Goal: Task Accomplishment & Management: Use online tool/utility

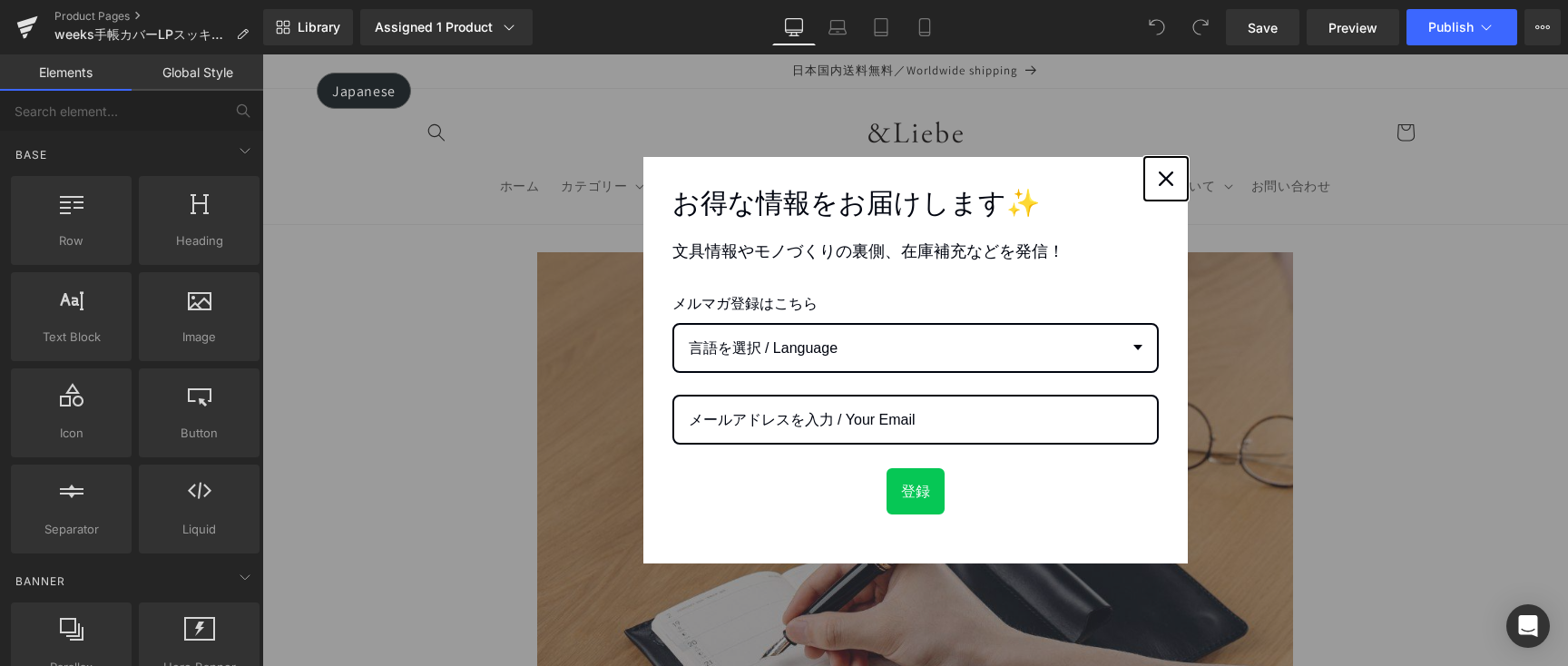
click at [1163, 182] on icon "close icon" at bounding box center [1166, 178] width 14 height 14
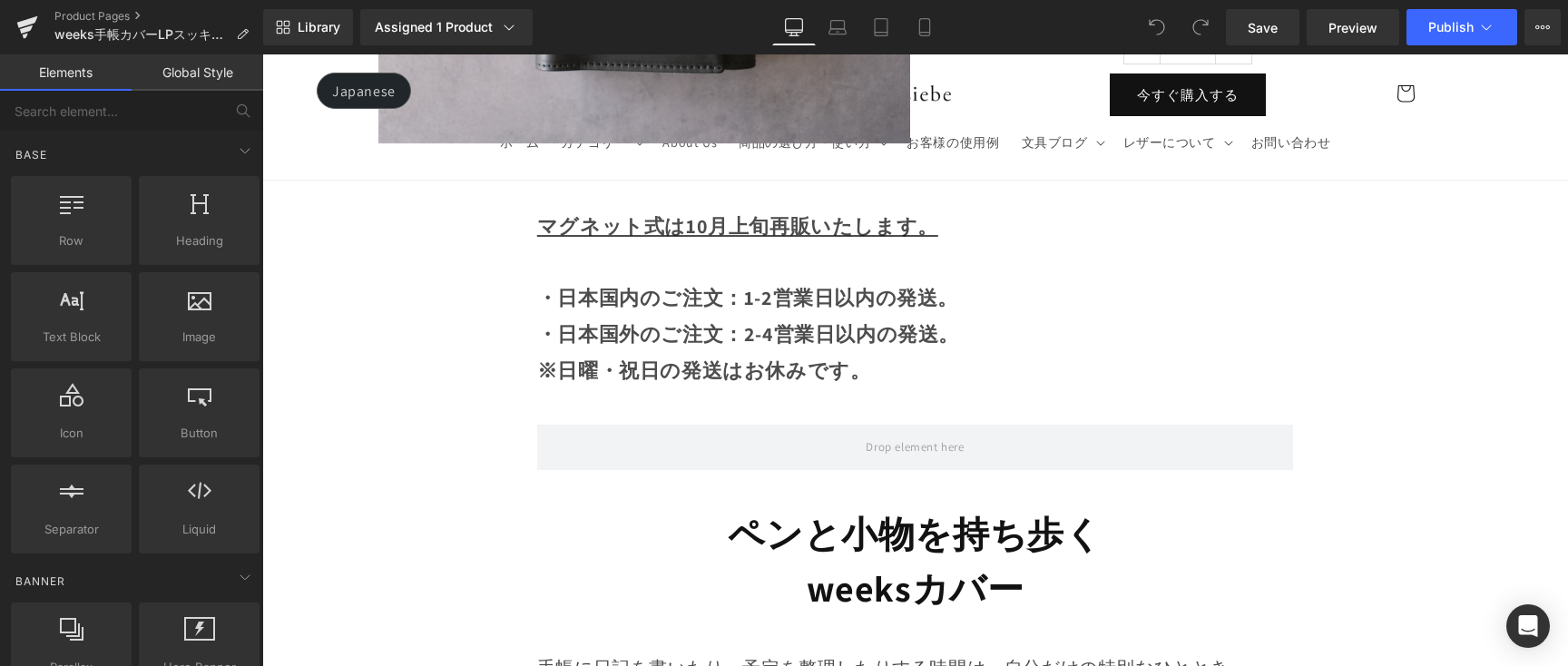
scroll to position [1447, 0]
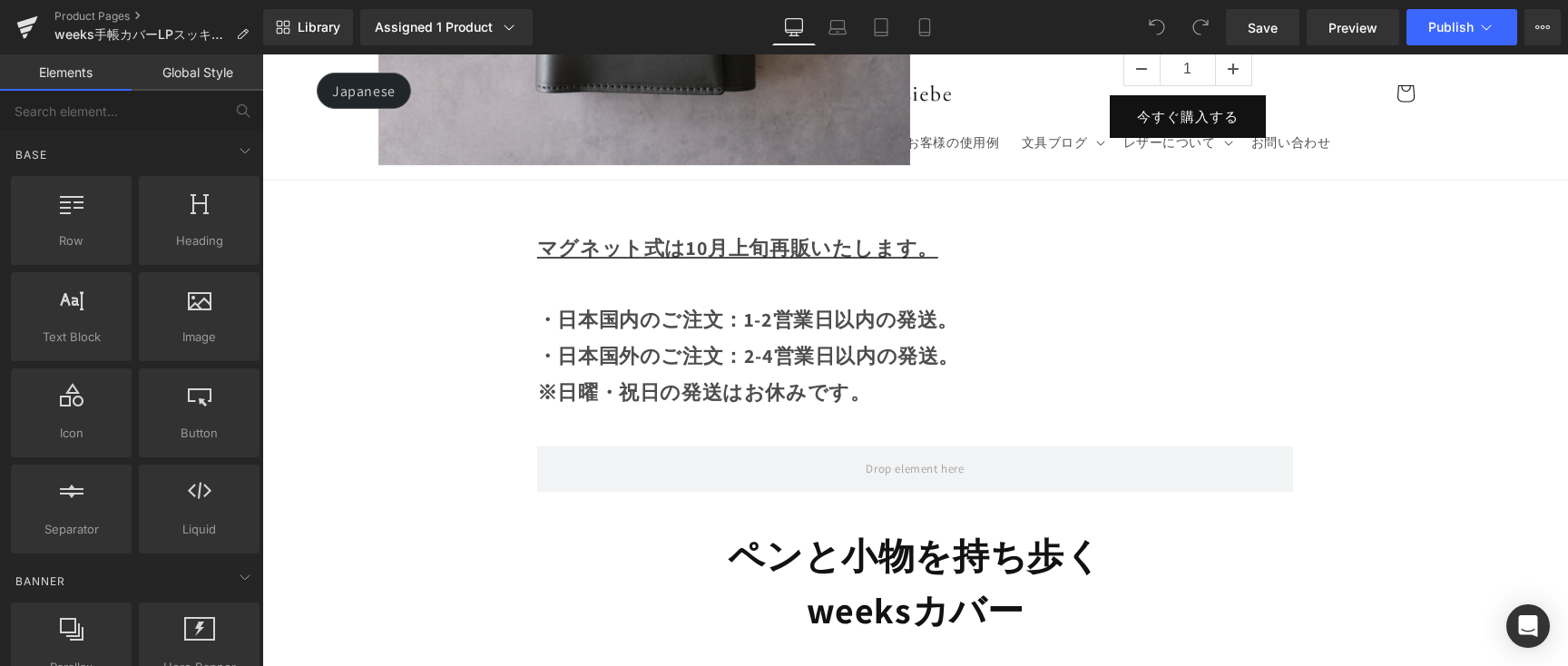
click at [706, 239] on u "マグネット式は10月上旬再販いたします。" at bounding box center [738, 247] width 401 height 26
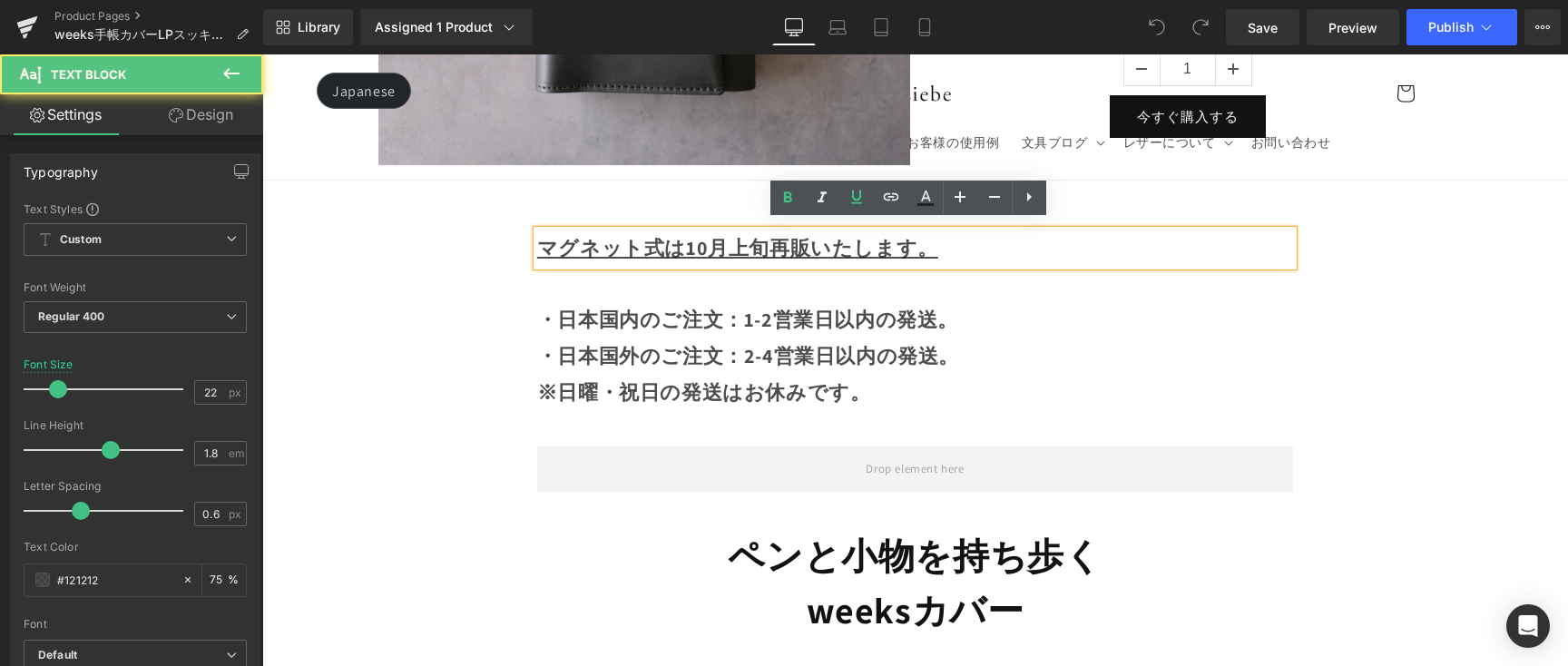
click at [741, 241] on u "マグネット式は10月上旬再販いたします。" at bounding box center [738, 247] width 401 height 26
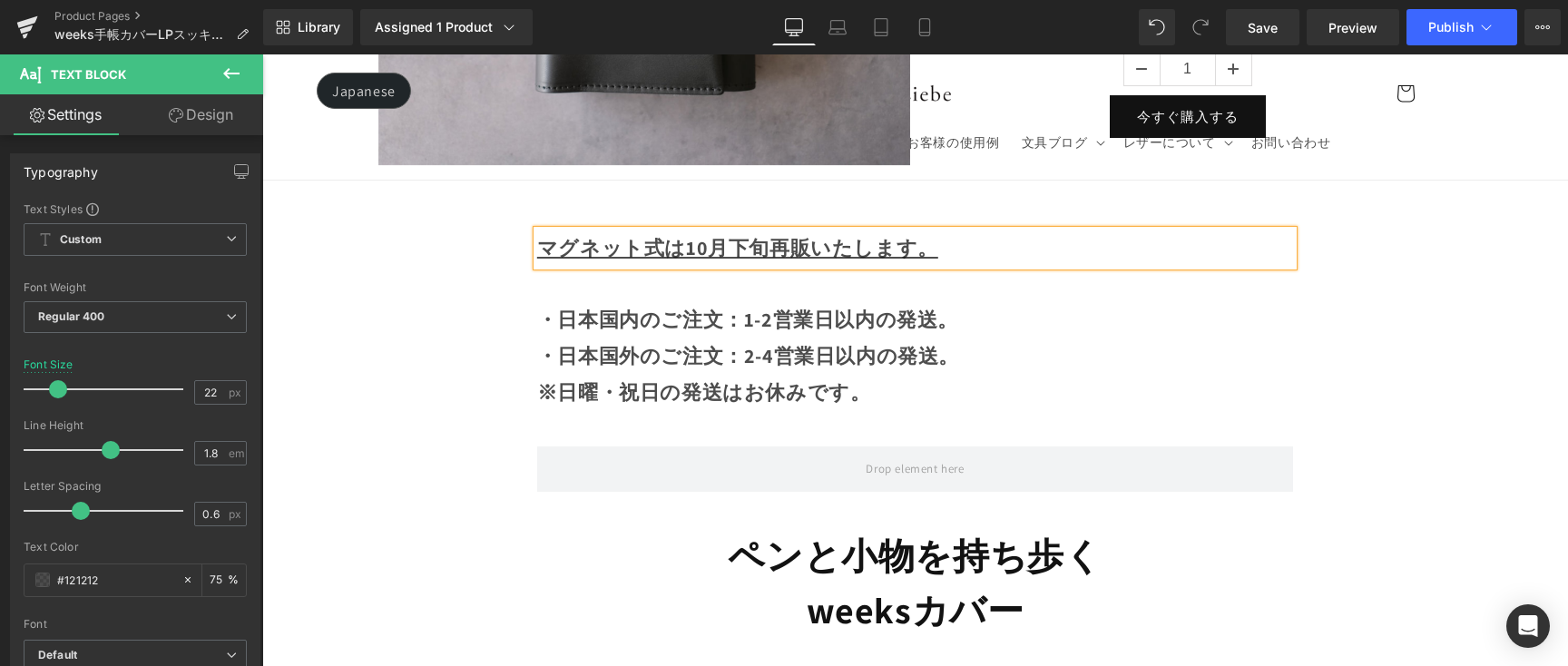
click at [724, 240] on u "マグネット式は10月下旬再販いたします。" at bounding box center [738, 247] width 401 height 26
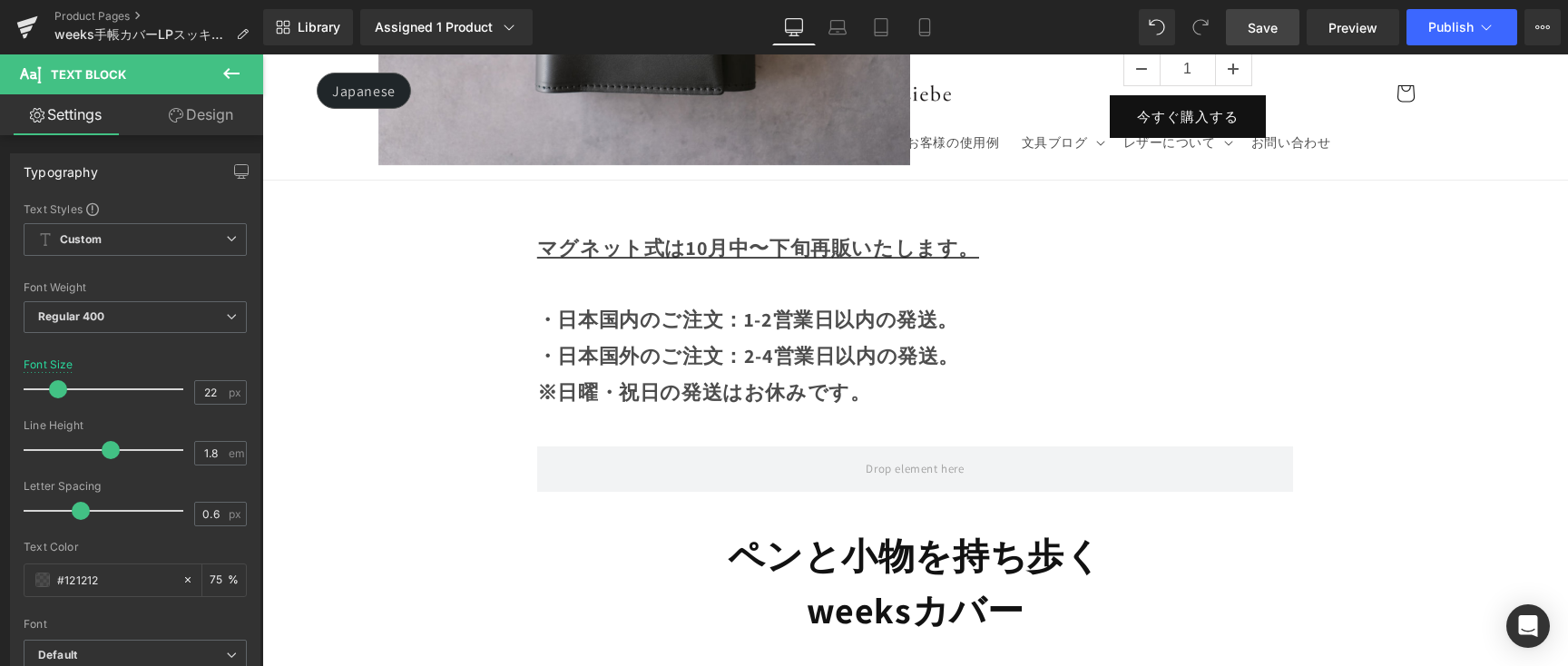
click at [1257, 28] on span "Save" at bounding box center [1262, 28] width 30 height 19
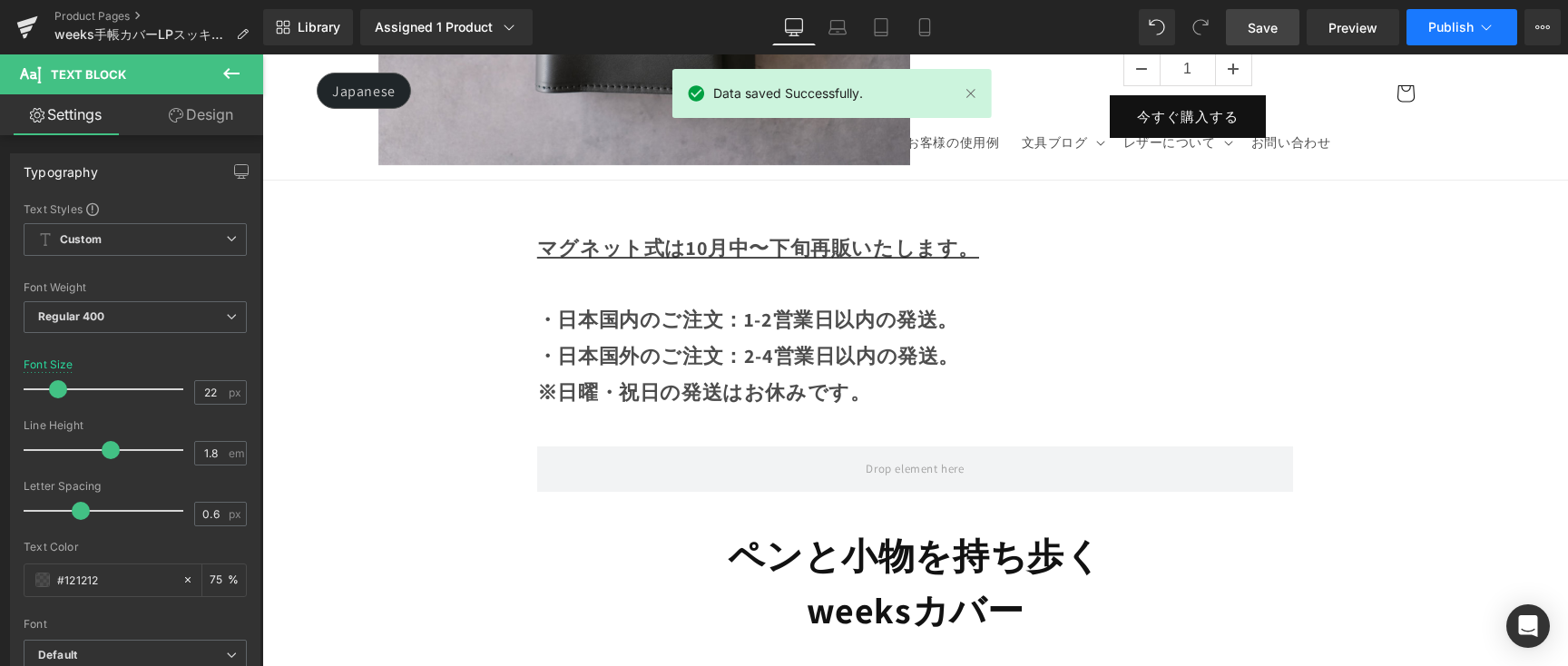
click at [1472, 16] on button "Publish" at bounding box center [1462, 27] width 111 height 36
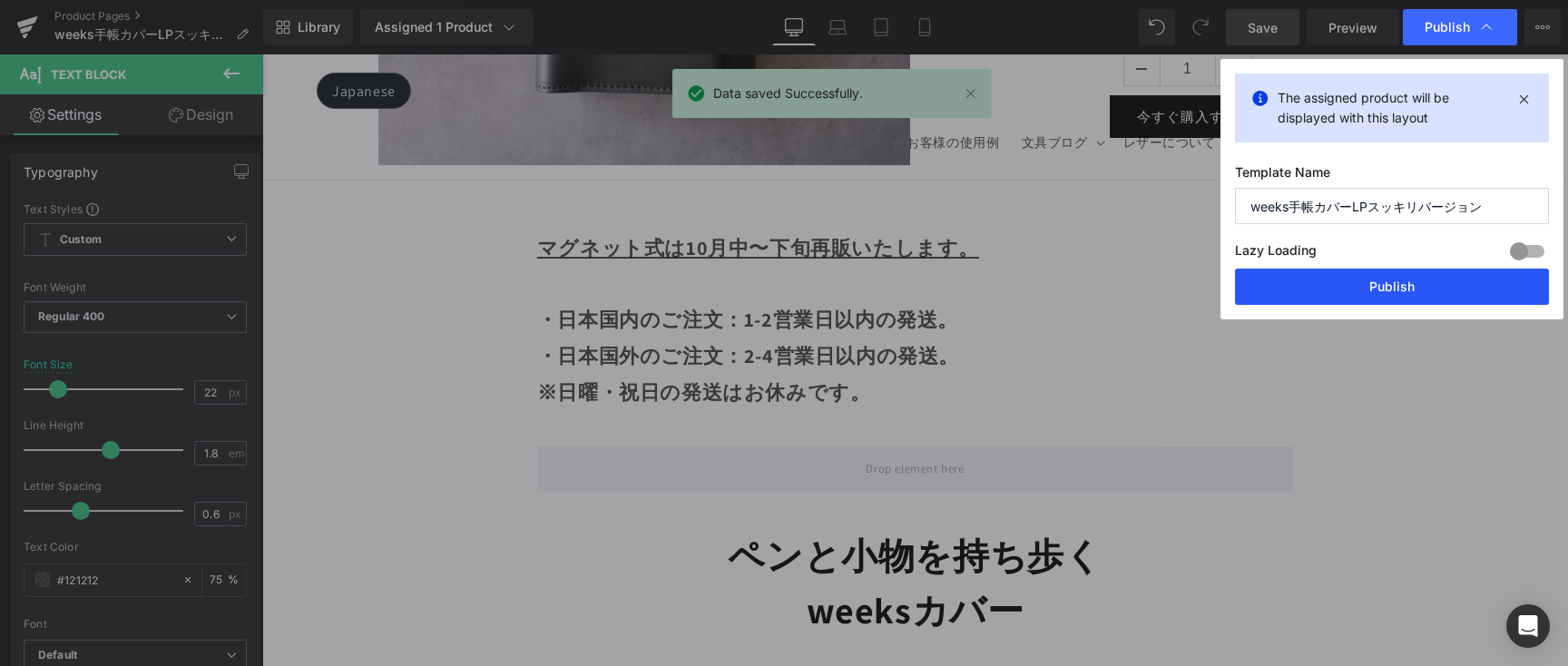
click at [1407, 276] on button "Publish" at bounding box center [1391, 287] width 314 height 36
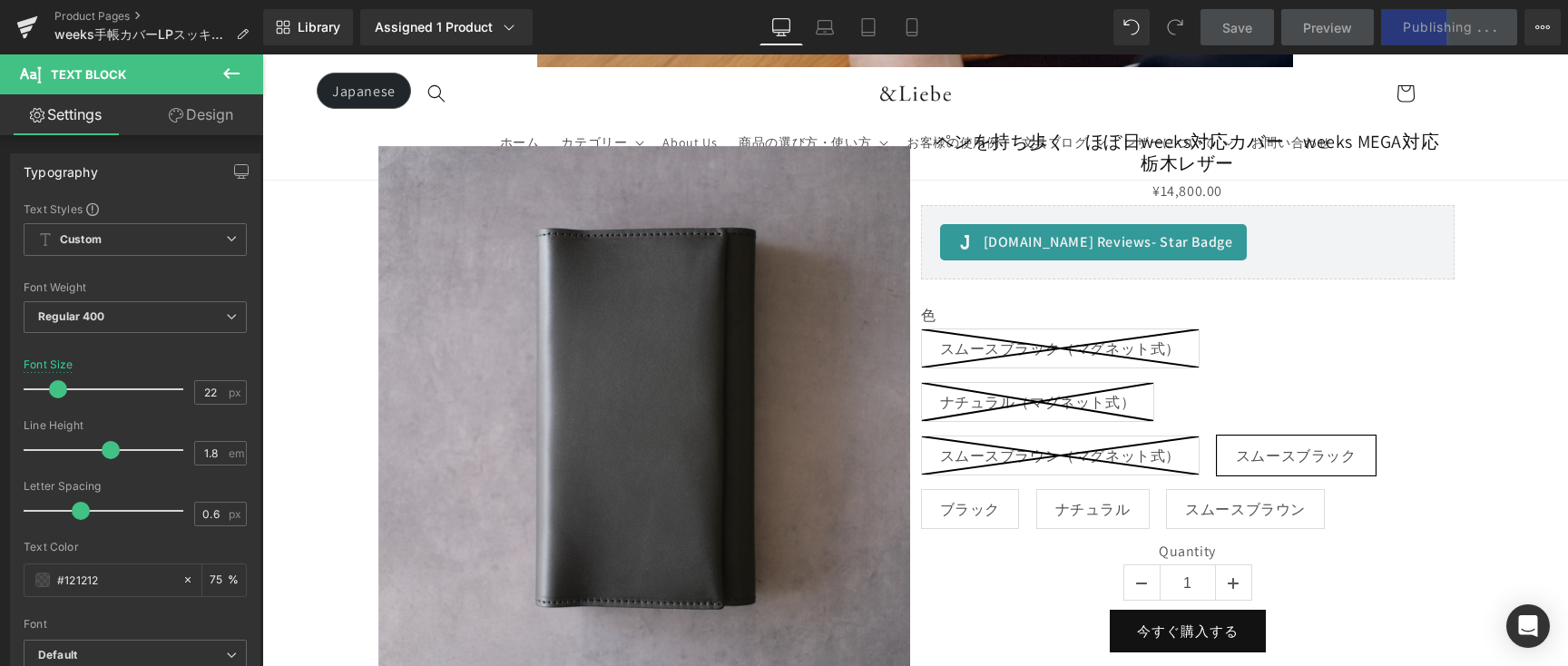
scroll to position [931, 0]
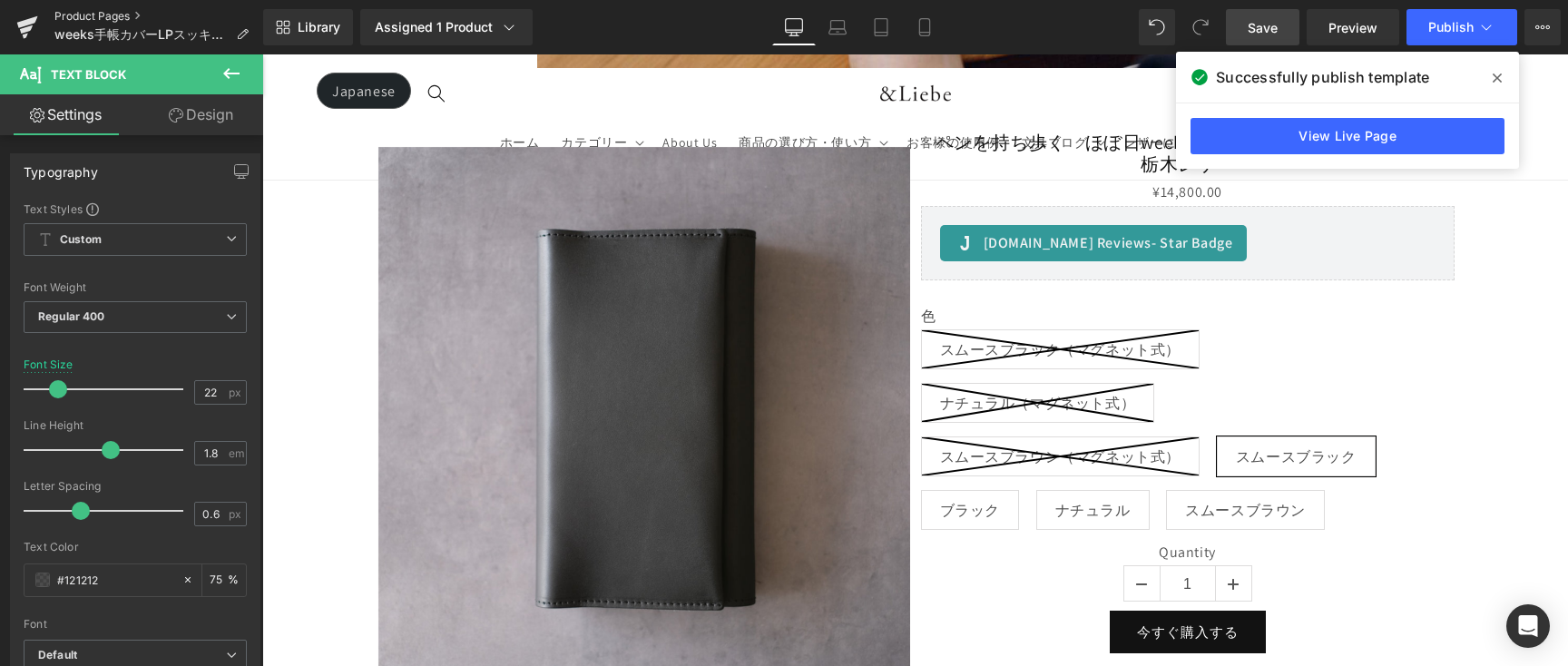
click at [113, 11] on link "Product Pages" at bounding box center [159, 15] width 208 height 14
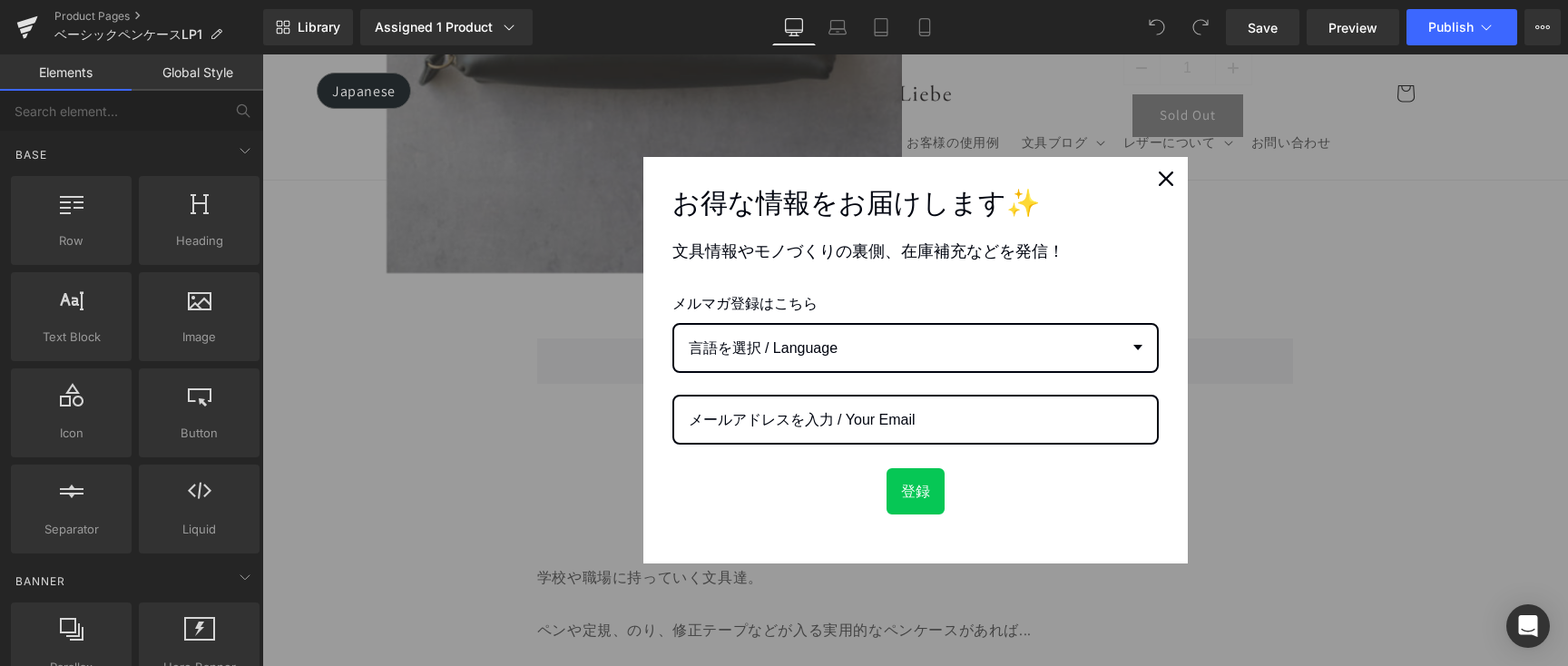
scroll to position [677, 0]
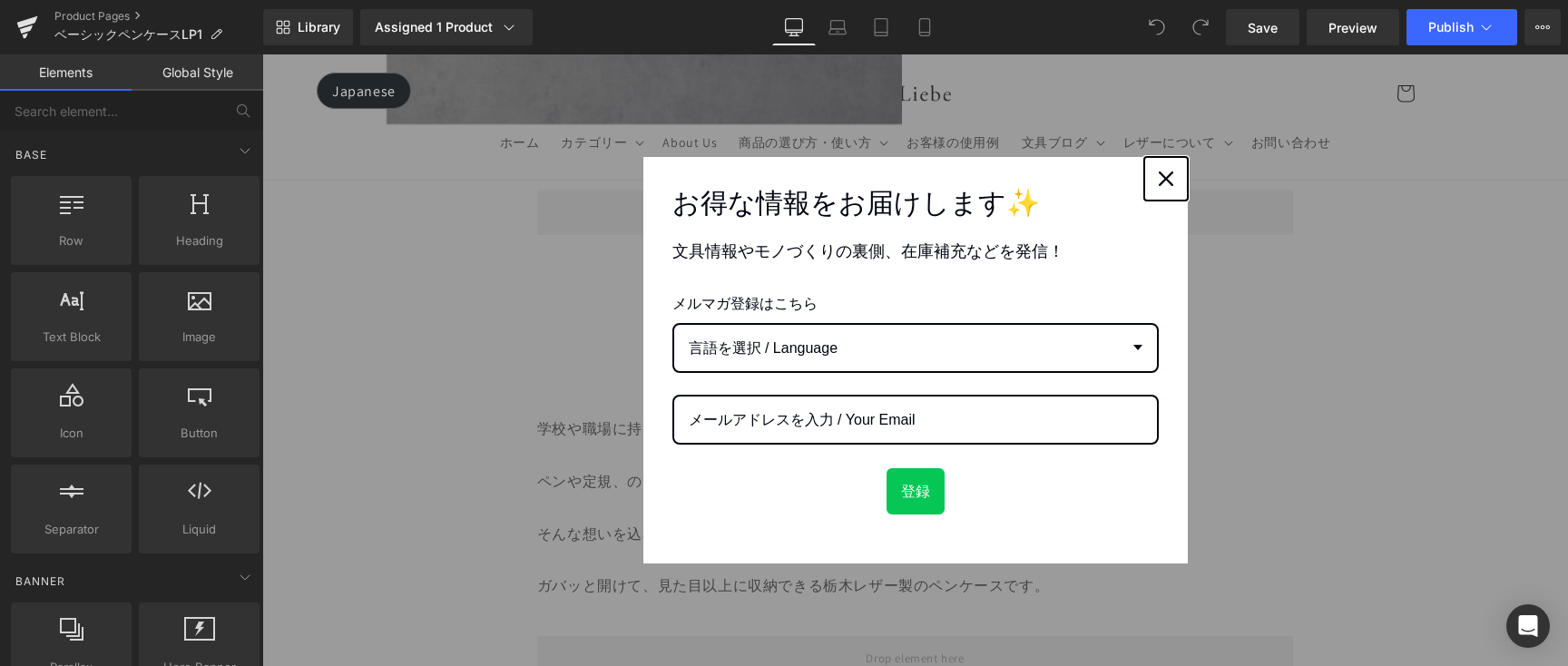
click at [1151, 184] on div "Close" at bounding box center [1166, 179] width 29 height 29
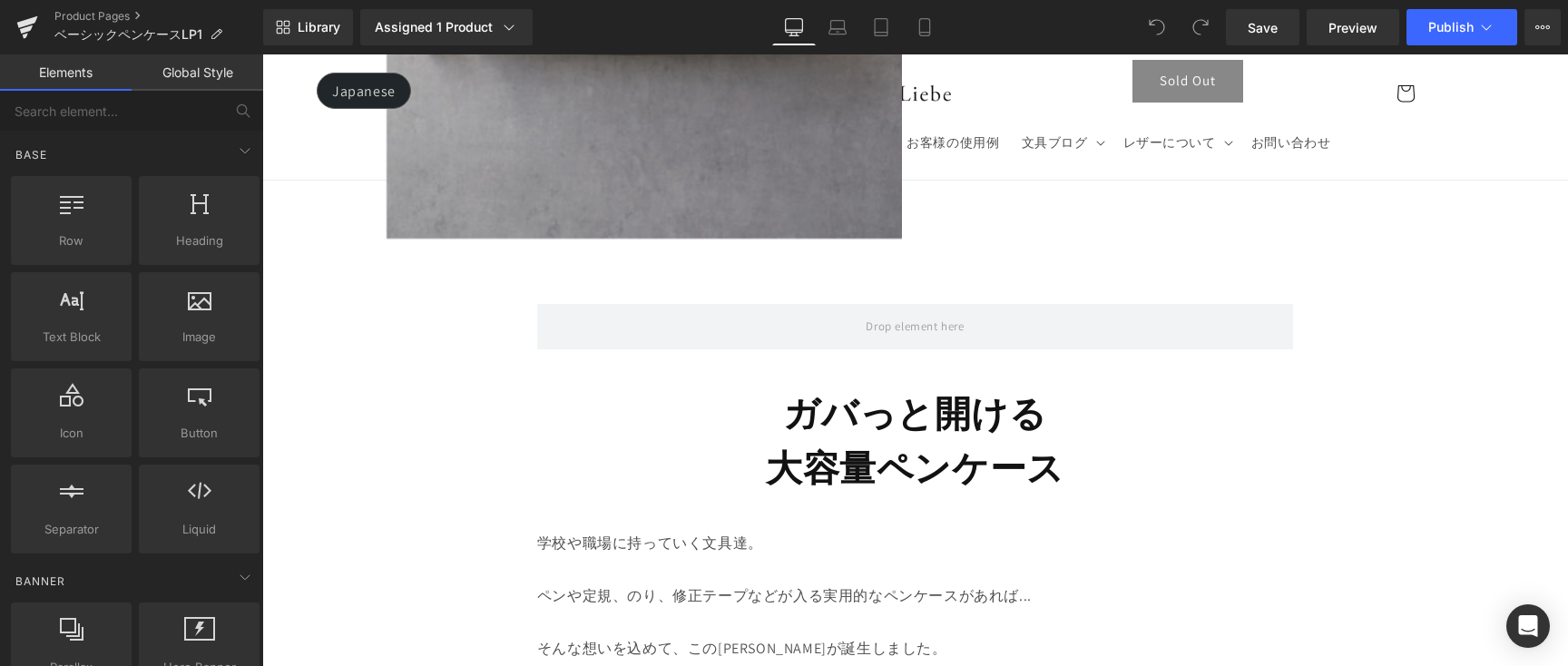
scroll to position [376, 0]
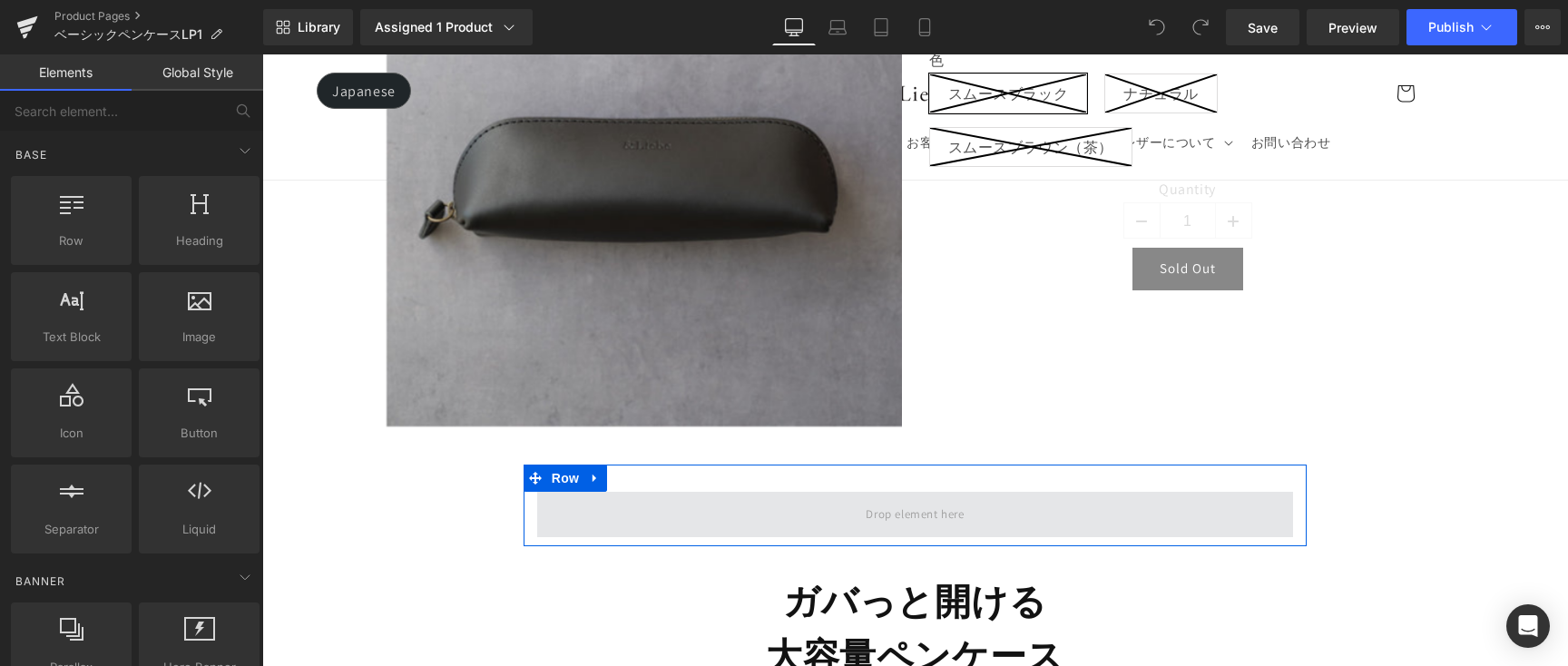
click at [895, 506] on span at bounding box center [914, 514] width 111 height 30
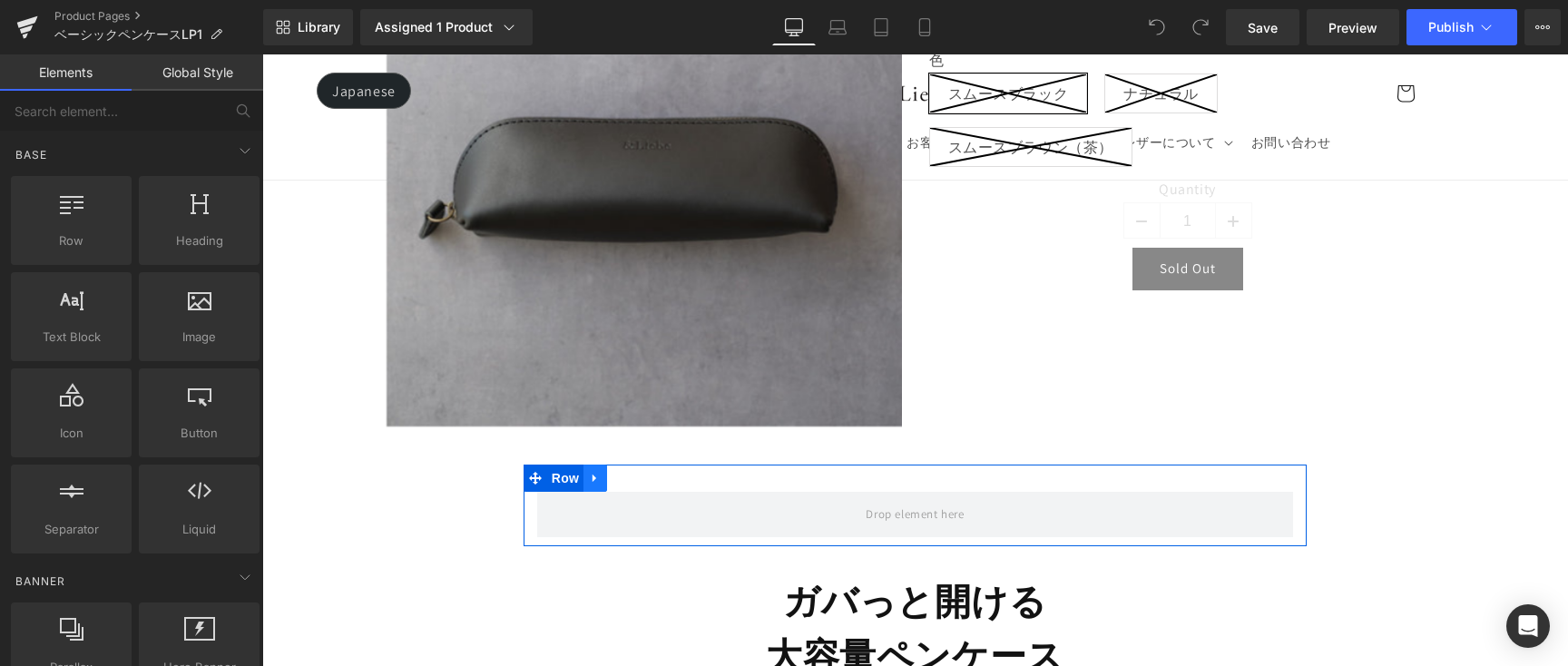
click at [597, 481] on icon at bounding box center [594, 479] width 12 height 13
click at [615, 477] on icon at bounding box center [618, 478] width 12 height 12
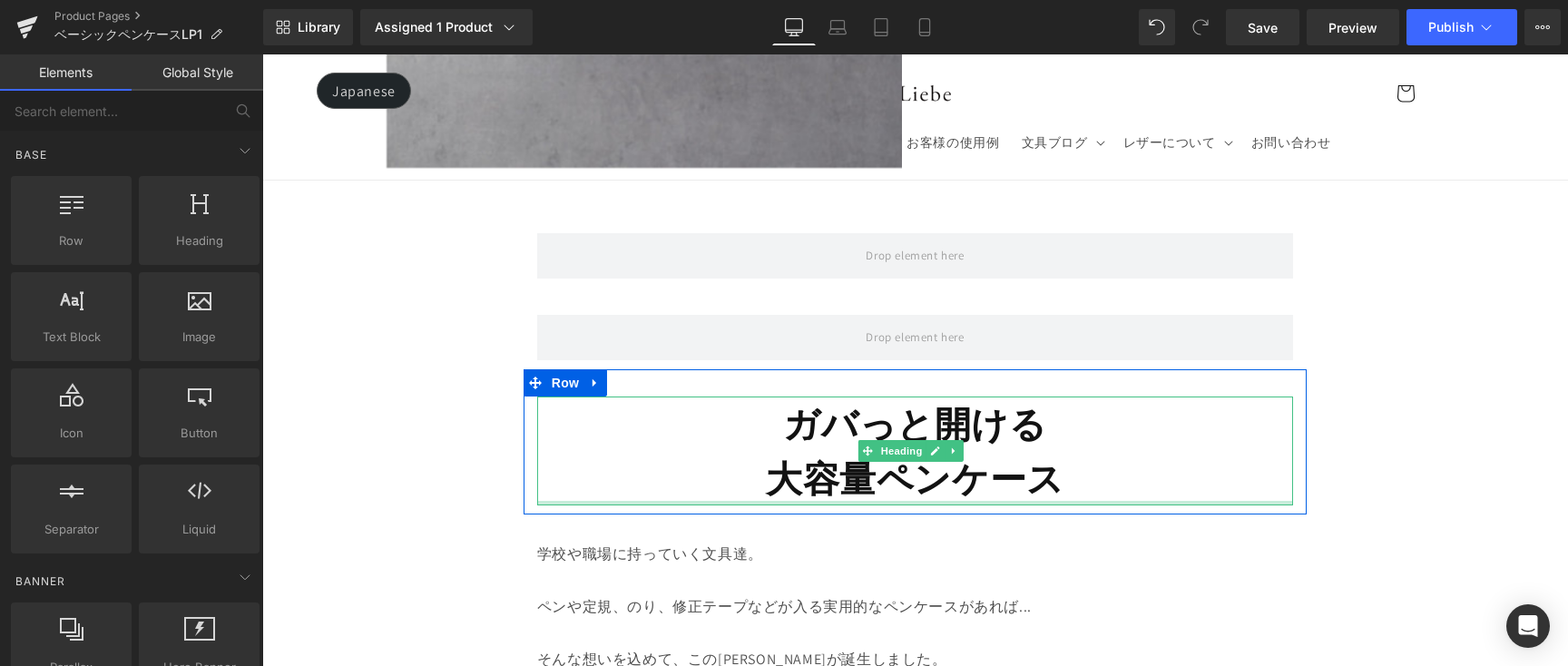
scroll to position [632, 0]
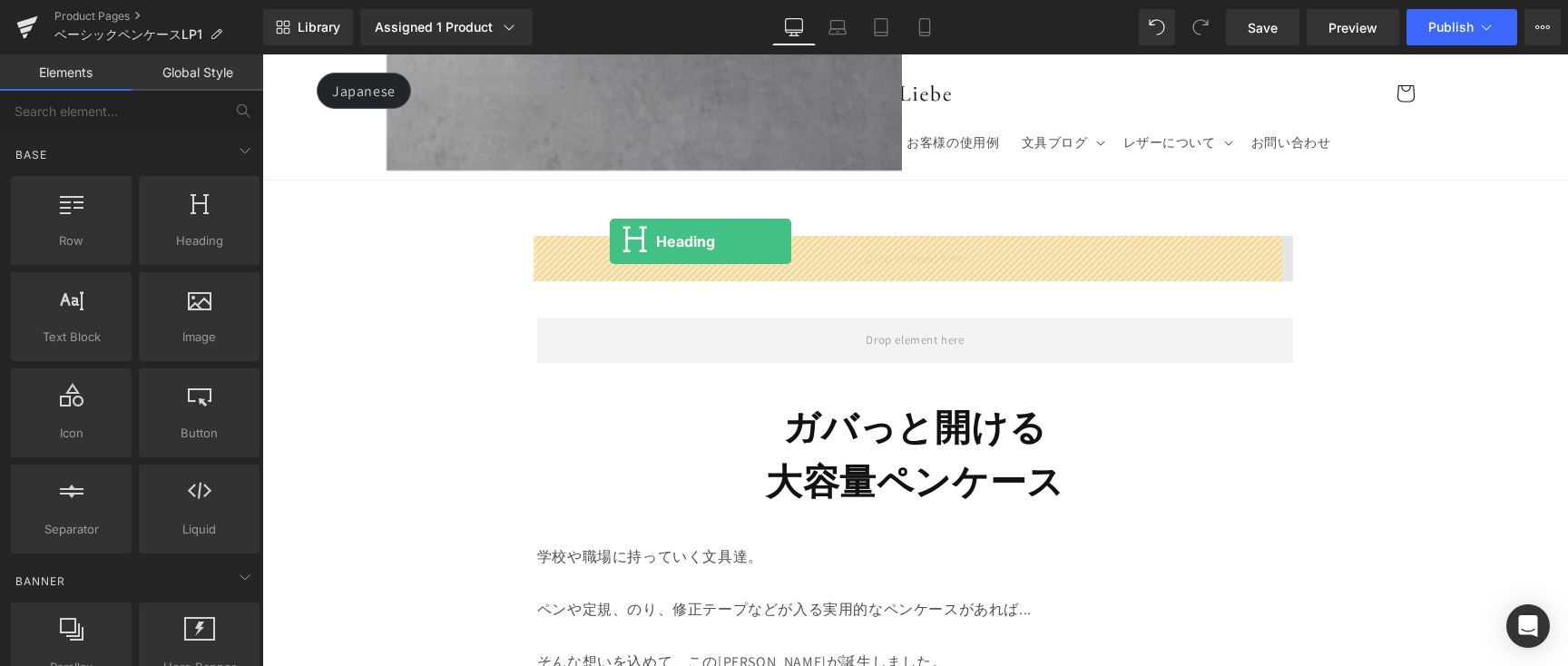
drag, startPoint x: 506, startPoint y: 290, endPoint x: 610, endPoint y: 242, distance: 114.5
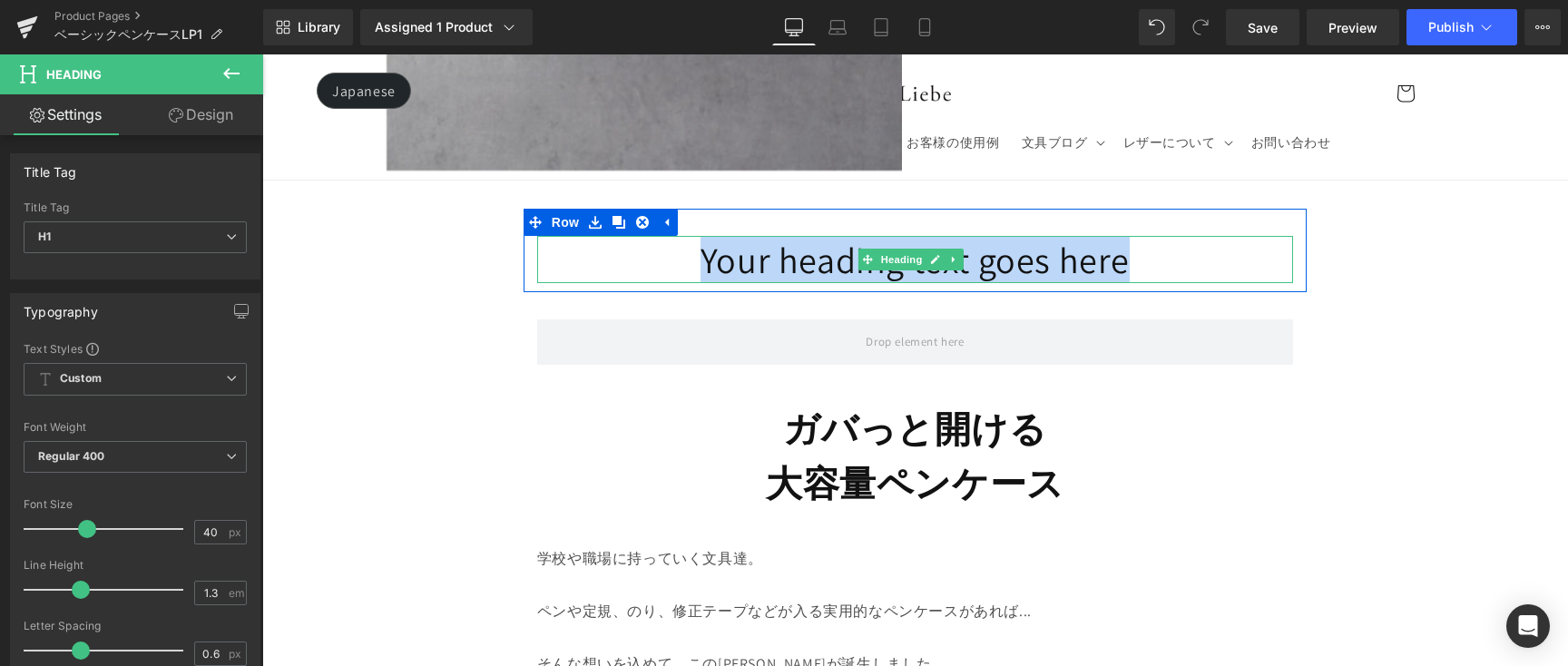
drag, startPoint x: 666, startPoint y: 261, endPoint x: 1133, endPoint y: 262, distance: 467.0
click at [1133, 262] on h1 "Your heading text goes here" at bounding box center [914, 259] width 756 height 47
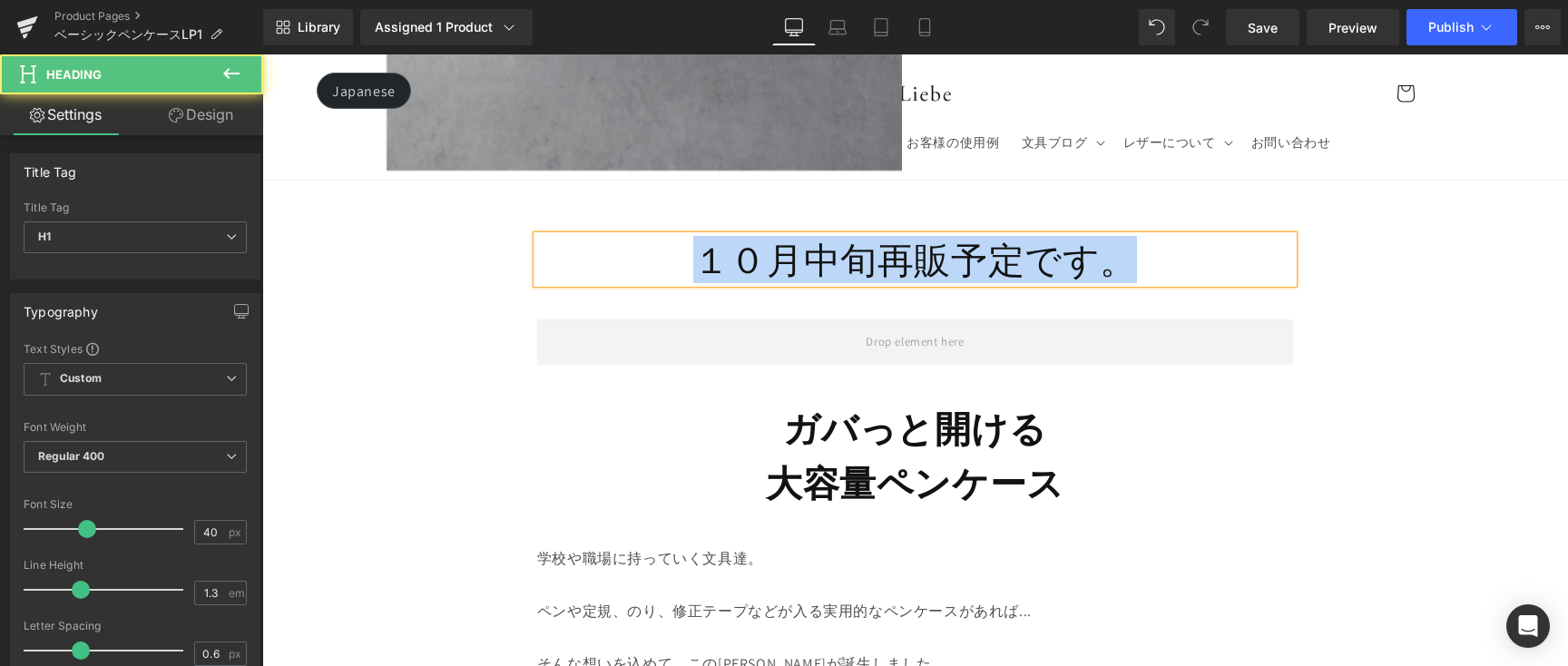
drag, startPoint x: 999, startPoint y: 273, endPoint x: 688, endPoint y: 273, distance: 311.0
click at [688, 273] on h1 "１０月中旬再販予定です。" at bounding box center [914, 259] width 756 height 47
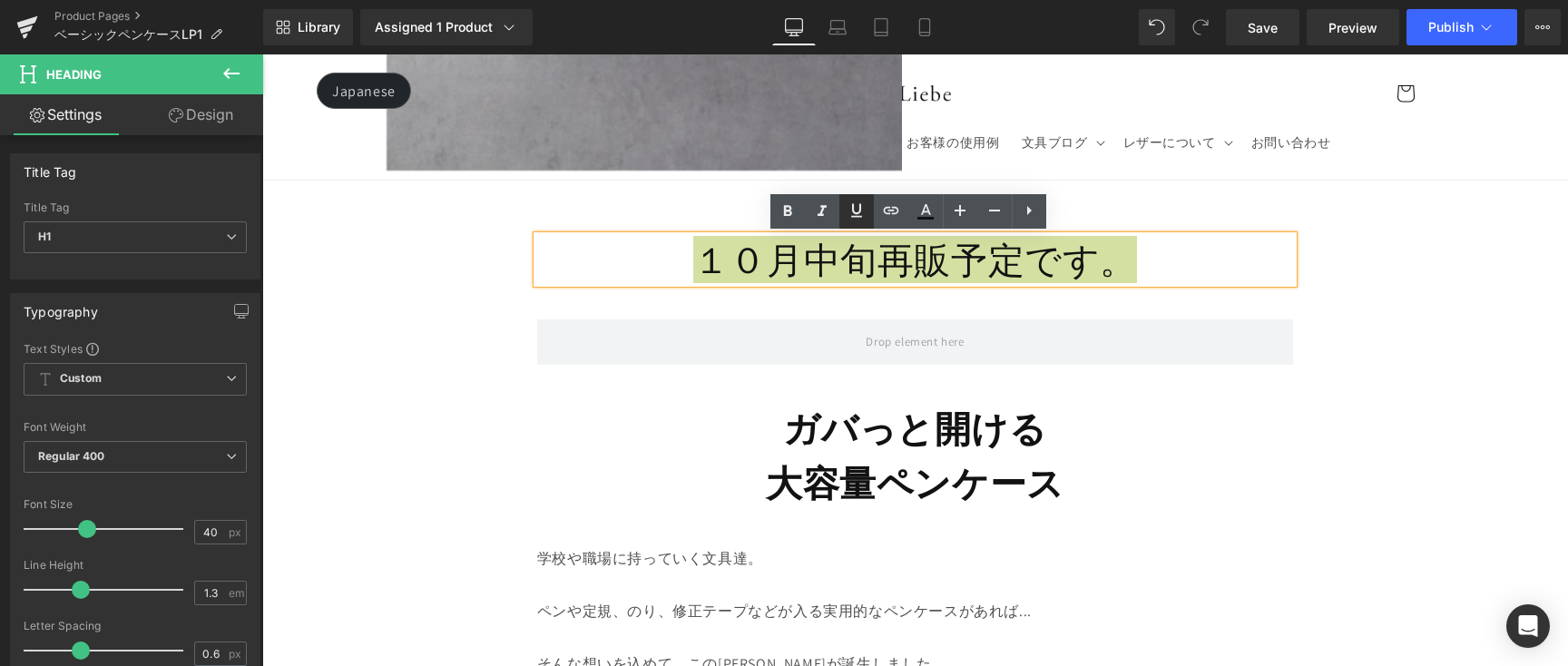
click at [855, 225] on link at bounding box center [856, 211] width 34 height 34
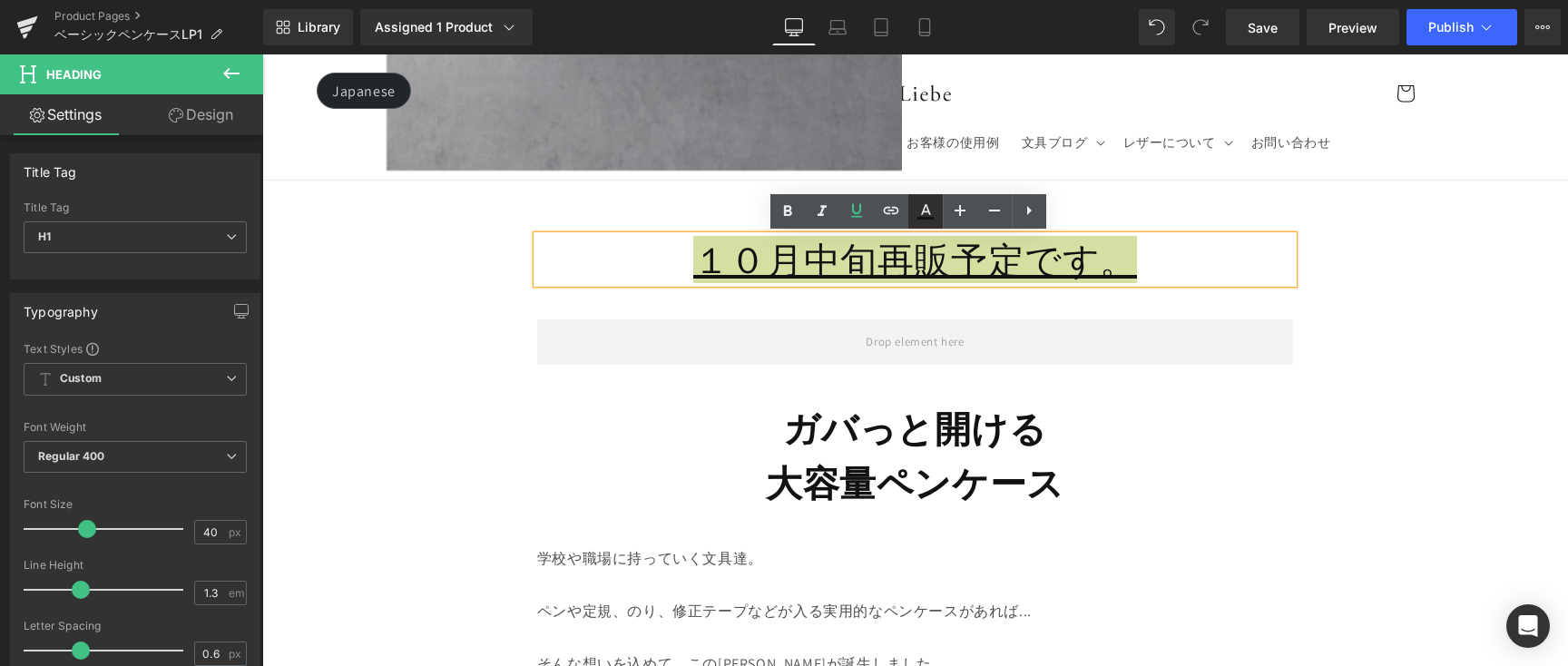
click at [933, 224] on link at bounding box center [926, 211] width 34 height 34
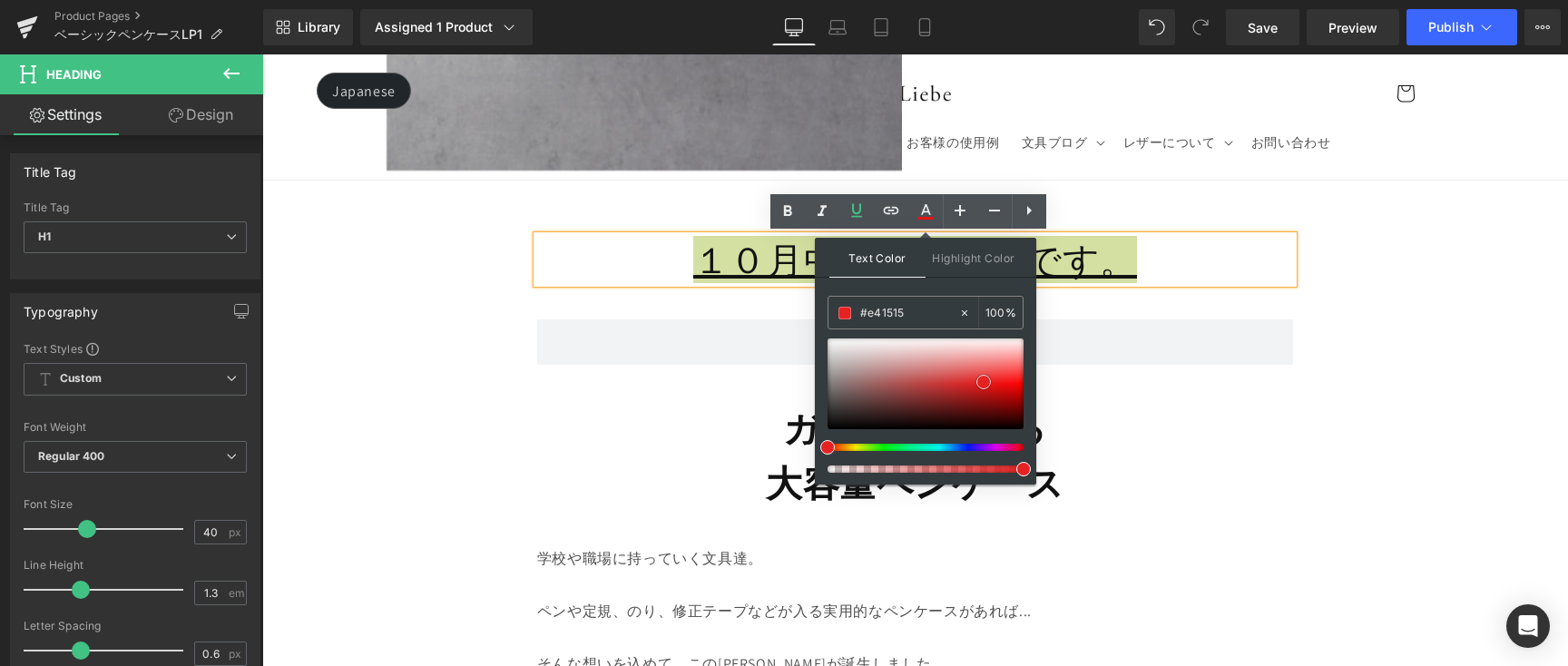
click at [983, 382] on div at bounding box center [925, 383] width 196 height 91
click at [983, 382] on span at bounding box center [983, 381] width 14 height 14
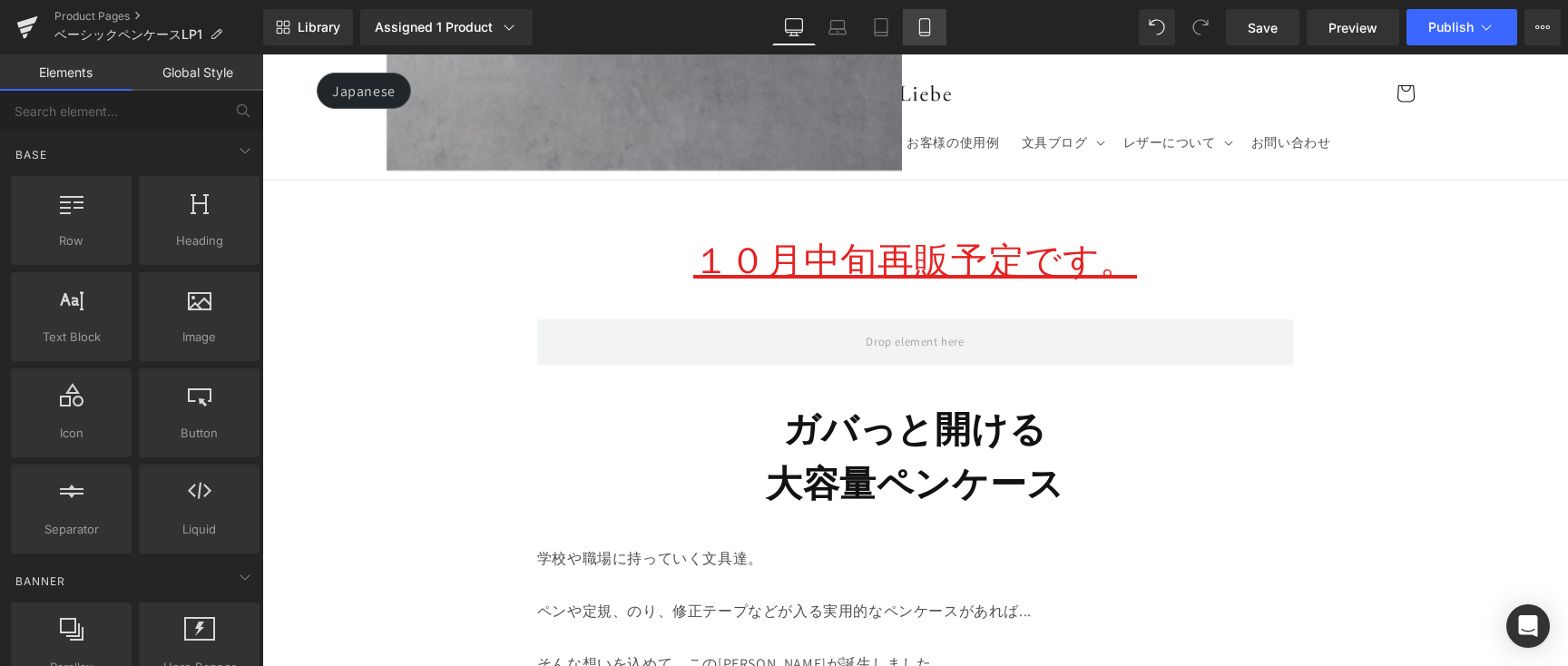
click at [941, 32] on link "Mobile" at bounding box center [925, 27] width 44 height 36
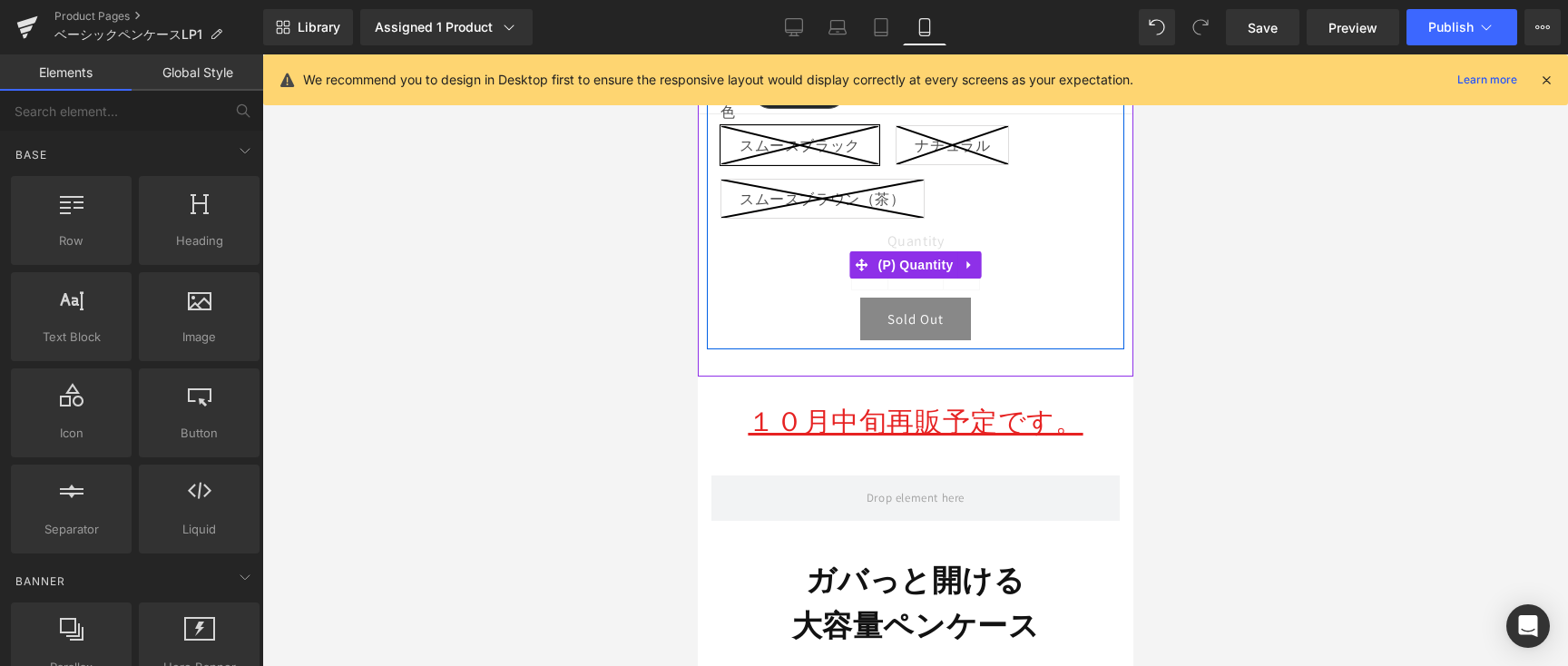
scroll to position [771, 0]
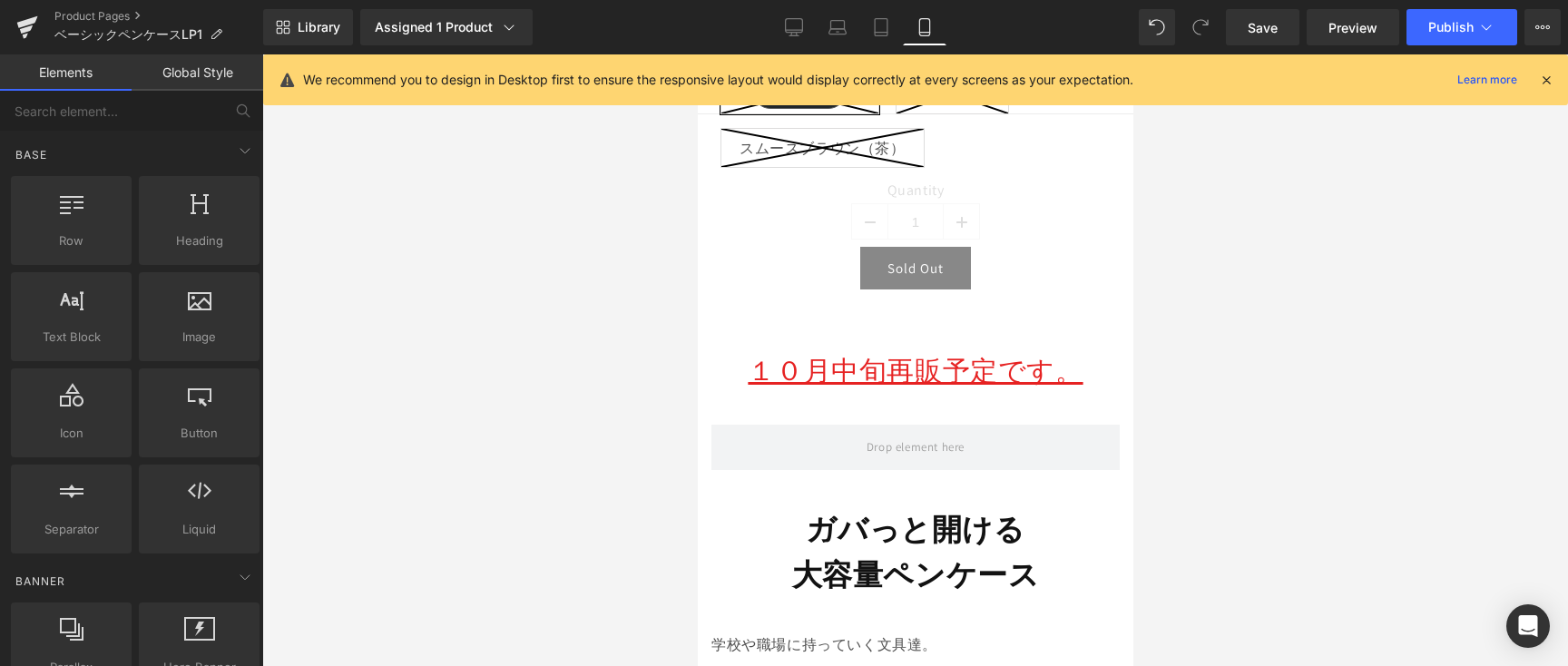
click at [1027, 376] on u "１０月中旬再販予定です。" at bounding box center [914, 370] width 334 height 36
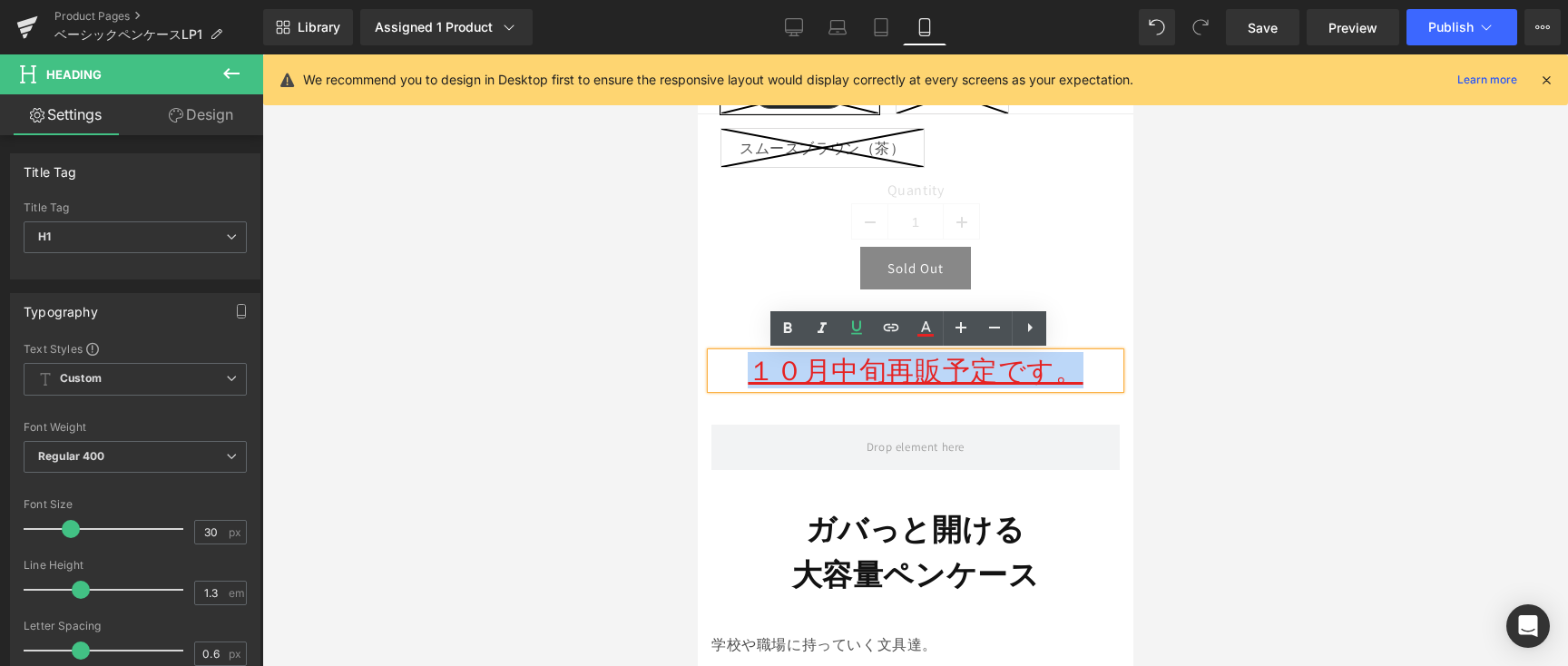
drag, startPoint x: 1096, startPoint y: 371, endPoint x: 684, endPoint y: 373, distance: 412.0
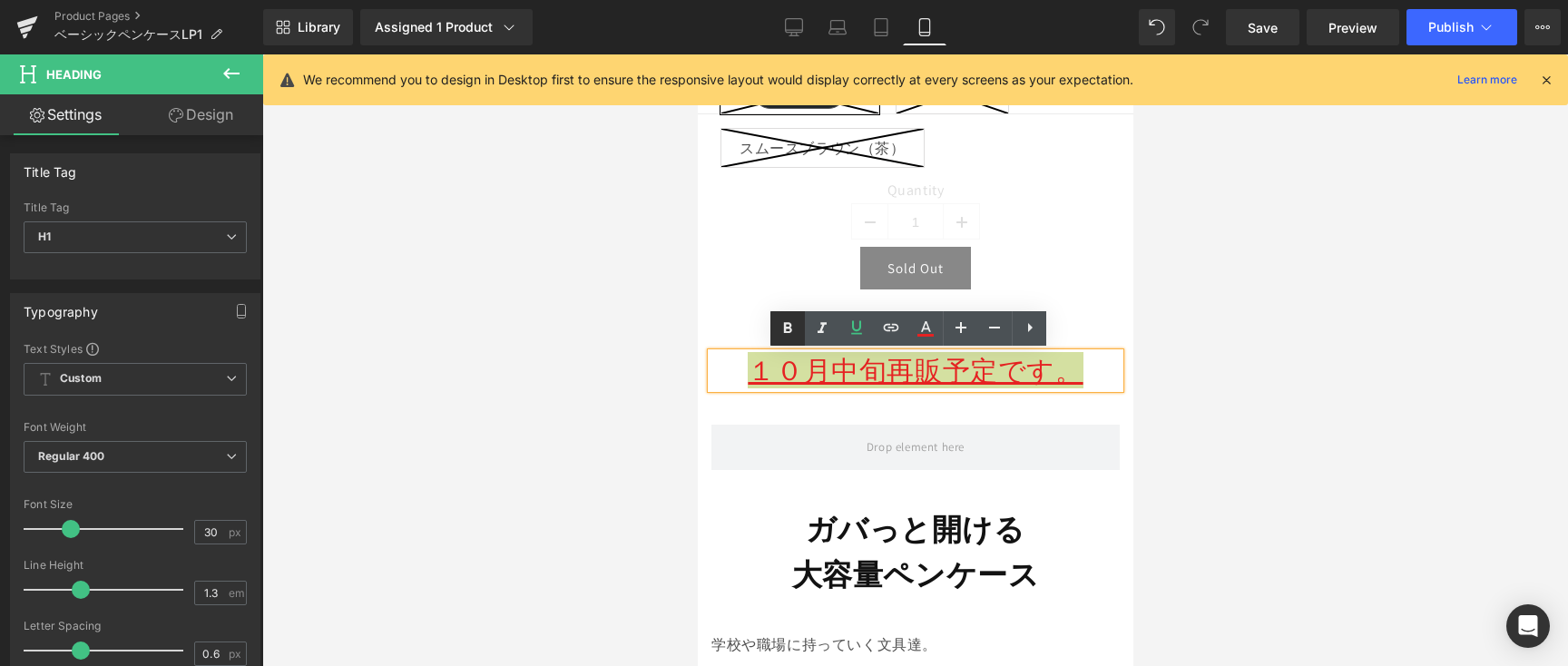
click at [789, 328] on icon at bounding box center [787, 328] width 9 height 11
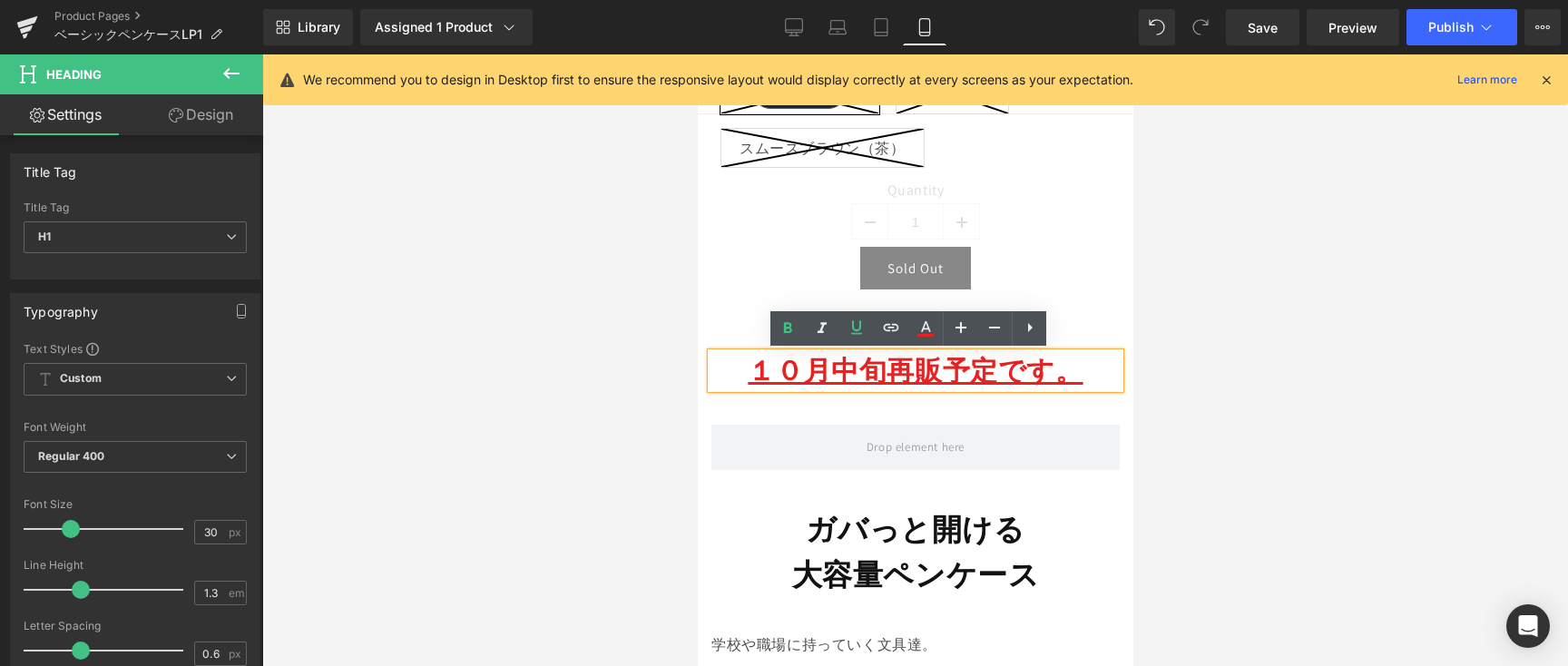
click at [712, 386] on h1 "１０月中旬再販予定です。" at bounding box center [914, 370] width 408 height 35
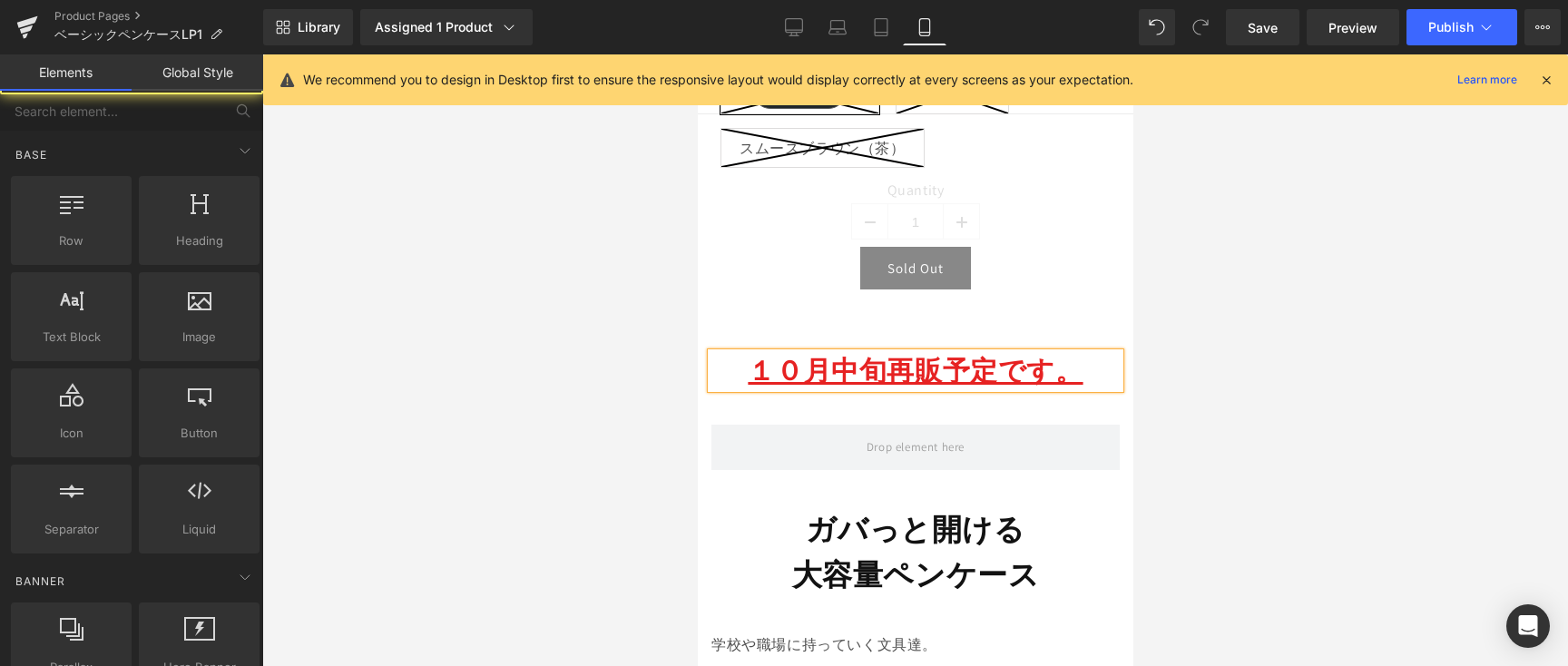
click at [1196, 370] on div at bounding box center [914, 360] width 1306 height 612
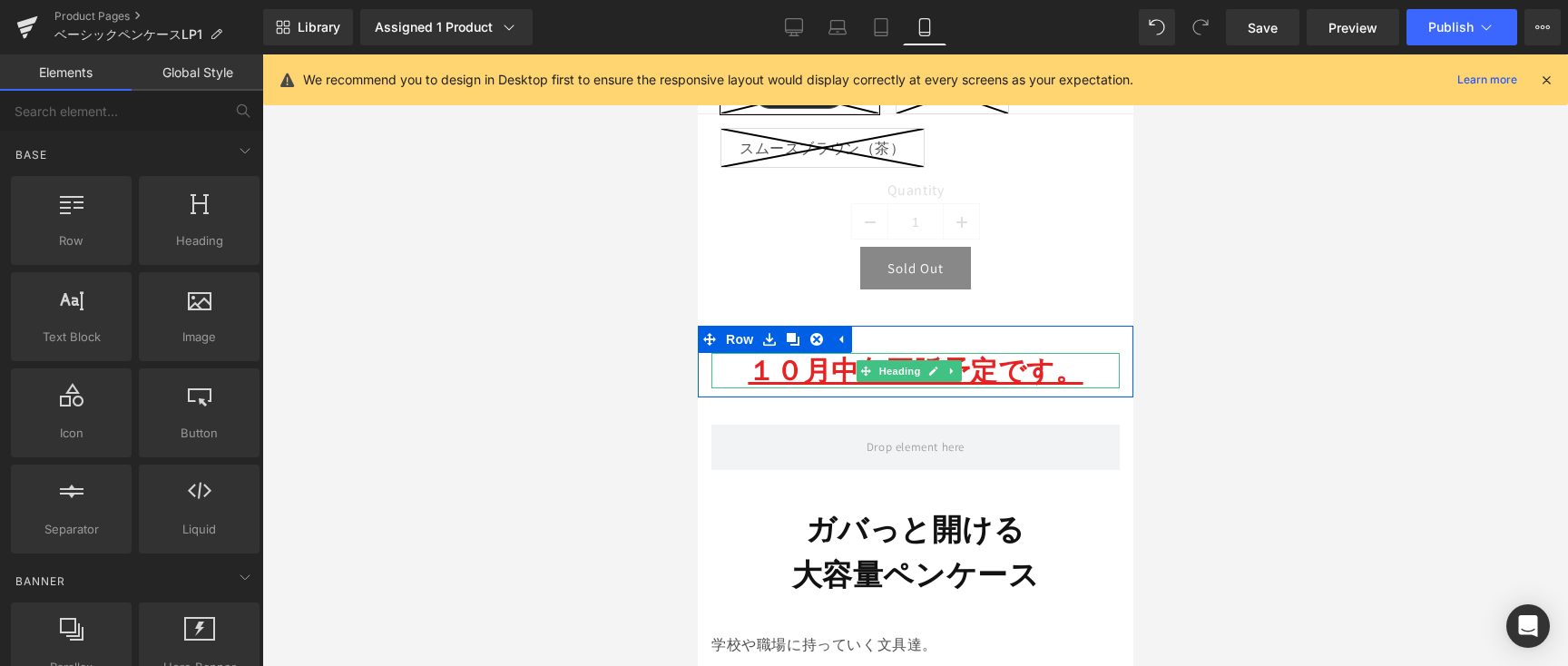
click at [1065, 379] on u "１０月中旬再販予定です。" at bounding box center [914, 370] width 334 height 36
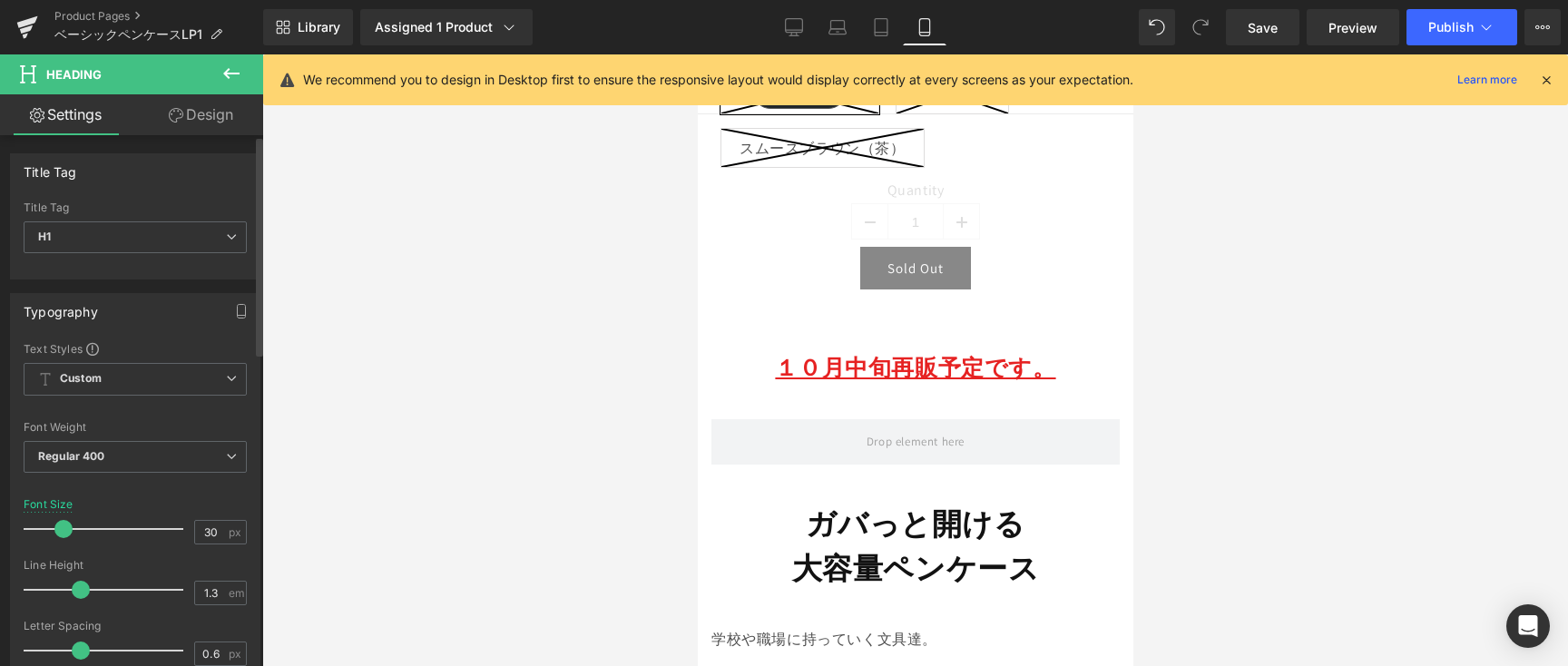
click at [61, 528] on span at bounding box center [63, 528] width 18 height 18
drag, startPoint x: 808, startPoint y: 31, endPoint x: 667, endPoint y: 130, distance: 172.3
click at [808, 30] on link "Desktop" at bounding box center [794, 27] width 44 height 36
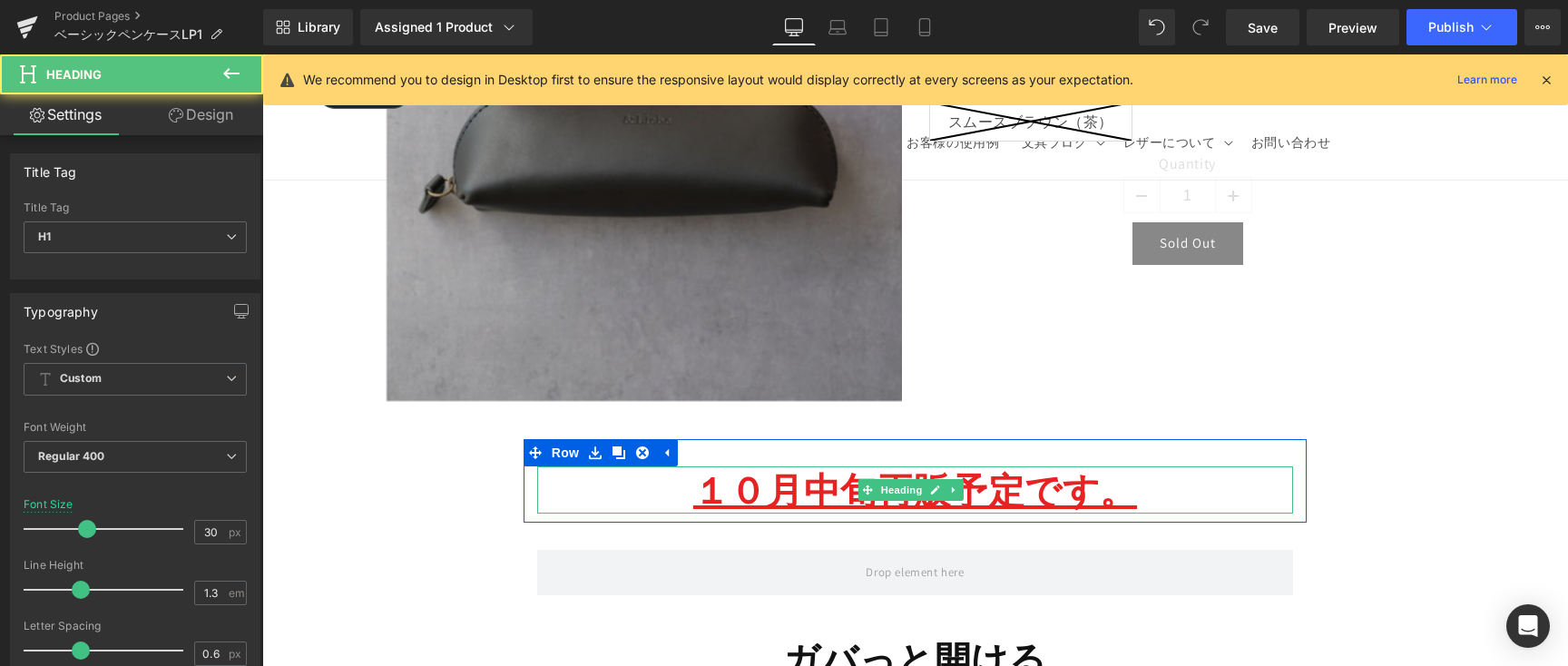
click at [809, 494] on u "１０月中旬再販予定です。" at bounding box center [915, 489] width 443 height 47
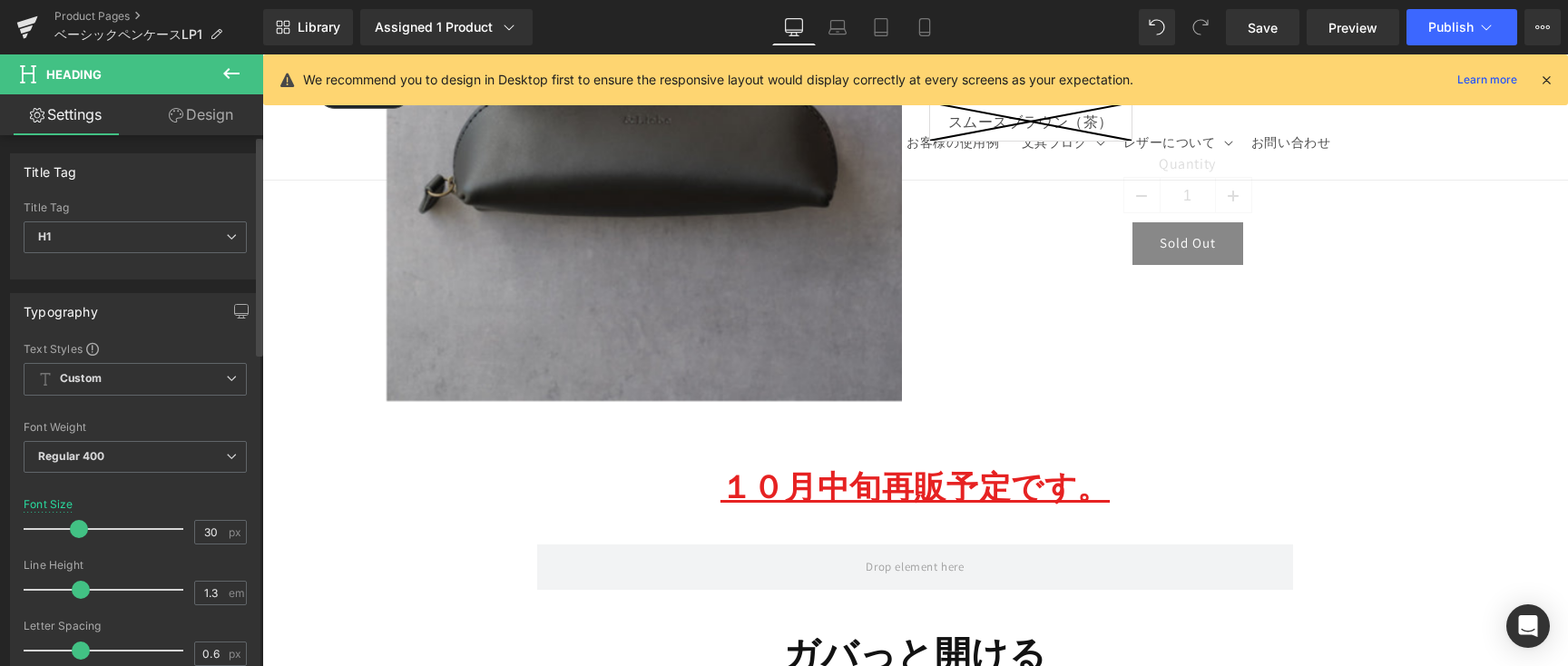
drag, startPoint x: 91, startPoint y: 531, endPoint x: 76, endPoint y: 532, distance: 15.0
click at [76, 532] on div at bounding box center [108, 529] width 151 height 36
click at [1274, 41] on link "Save" at bounding box center [1262, 27] width 74 height 36
click at [1447, 30] on span "Publish" at bounding box center [1450, 27] width 45 height 14
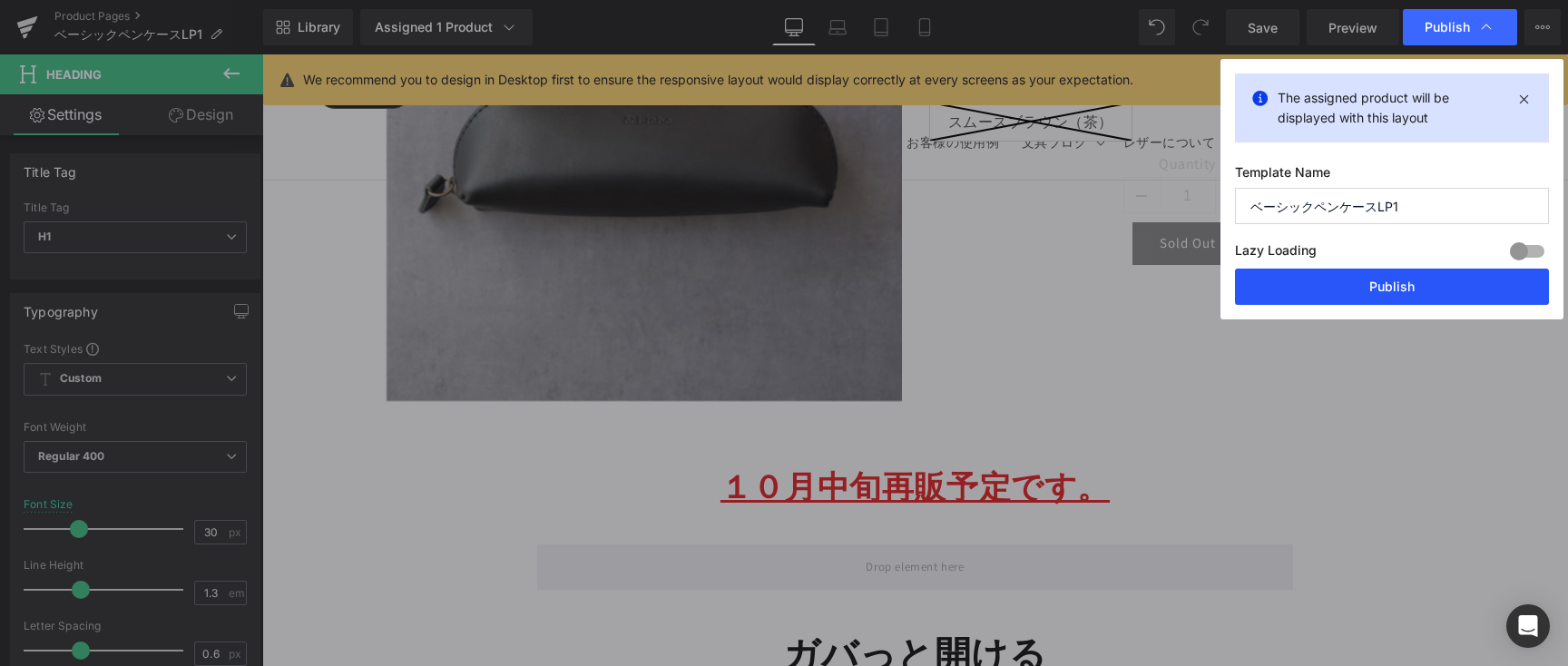
click at [1390, 285] on button "Publish" at bounding box center [1391, 287] width 314 height 36
